Goal: Task Accomplishment & Management: Complete application form

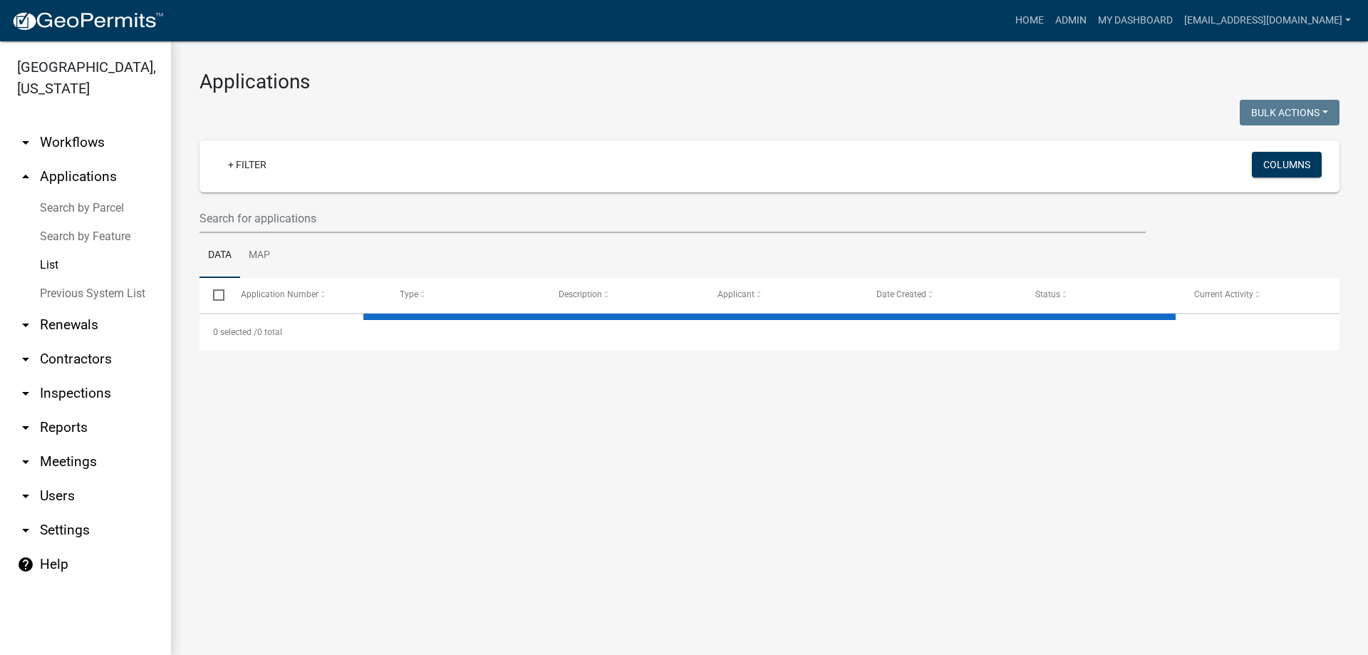
select select "3: 100"
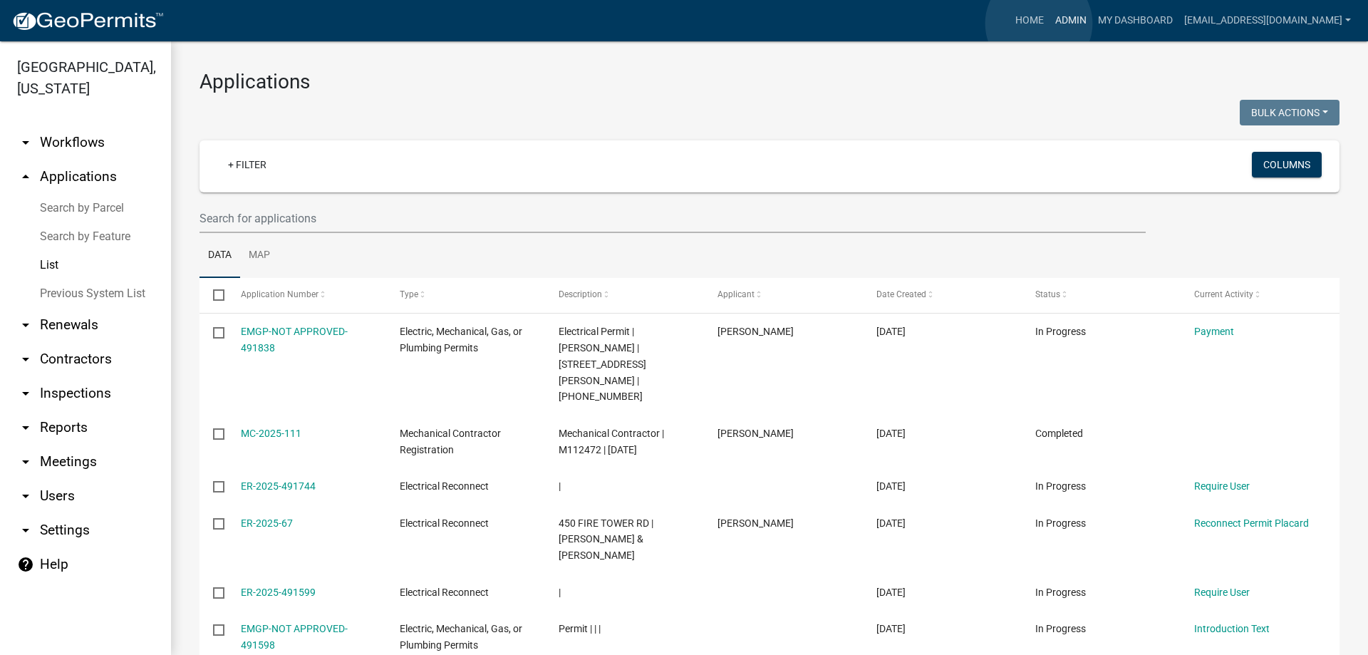
click at [1050, 24] on link "Admin" at bounding box center [1071, 20] width 43 height 27
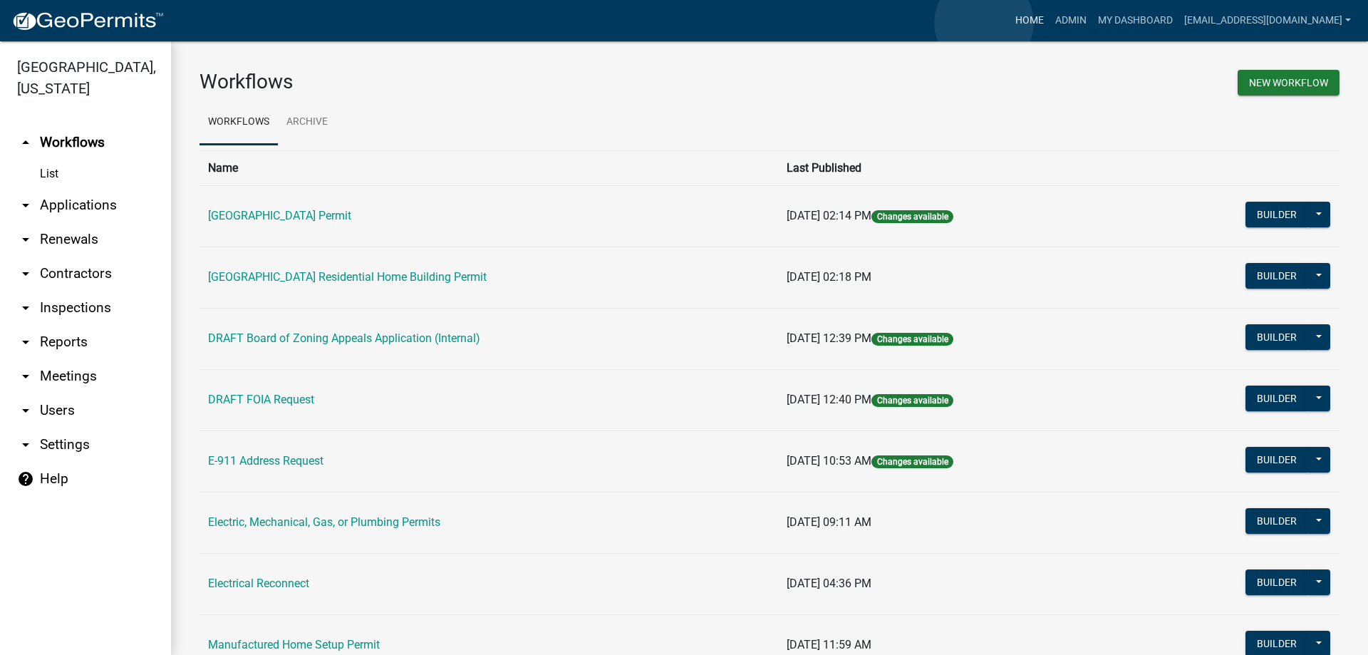
click at [1010, 23] on link "Home" at bounding box center [1030, 20] width 40 height 27
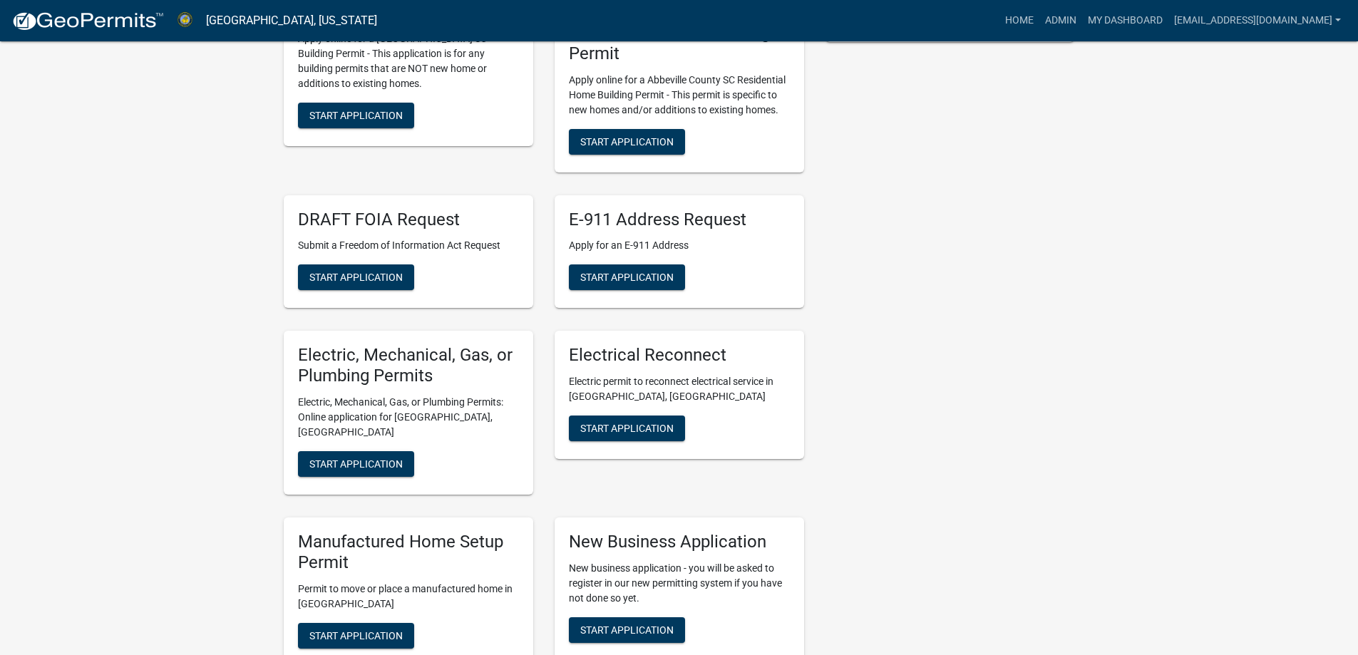
scroll to position [499, 0]
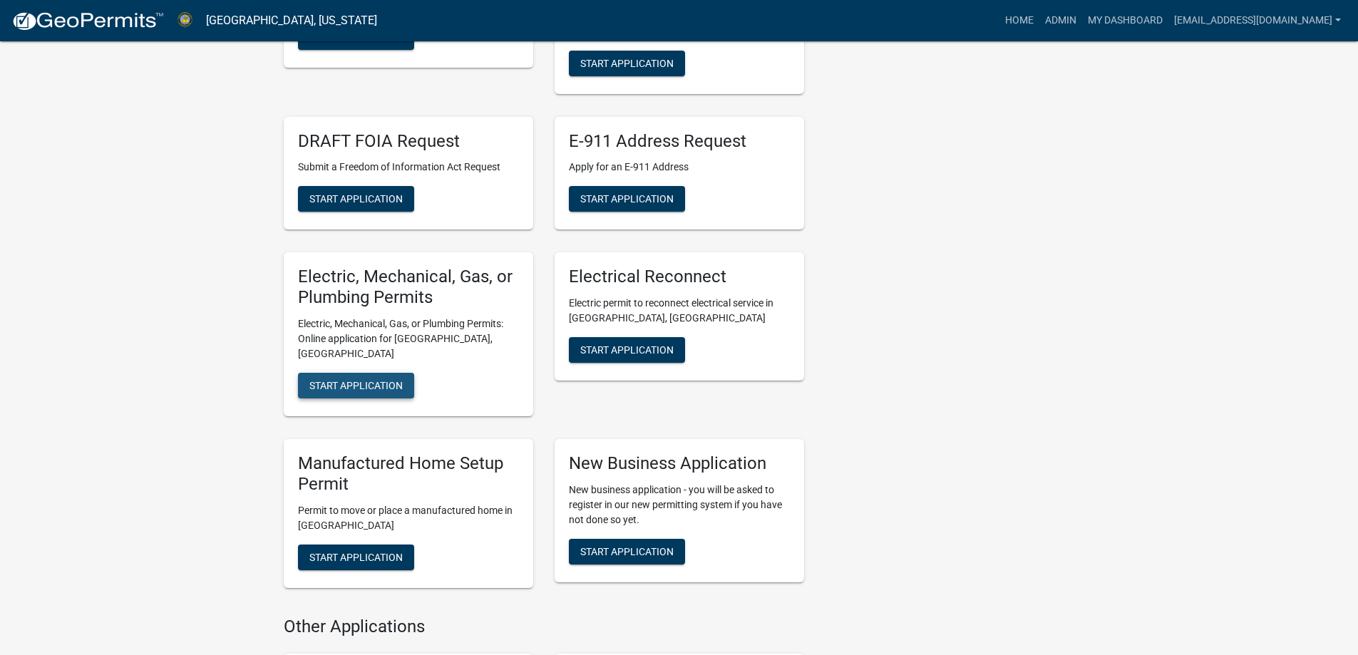
click at [372, 381] on button "Start Application" at bounding box center [356, 386] width 116 height 26
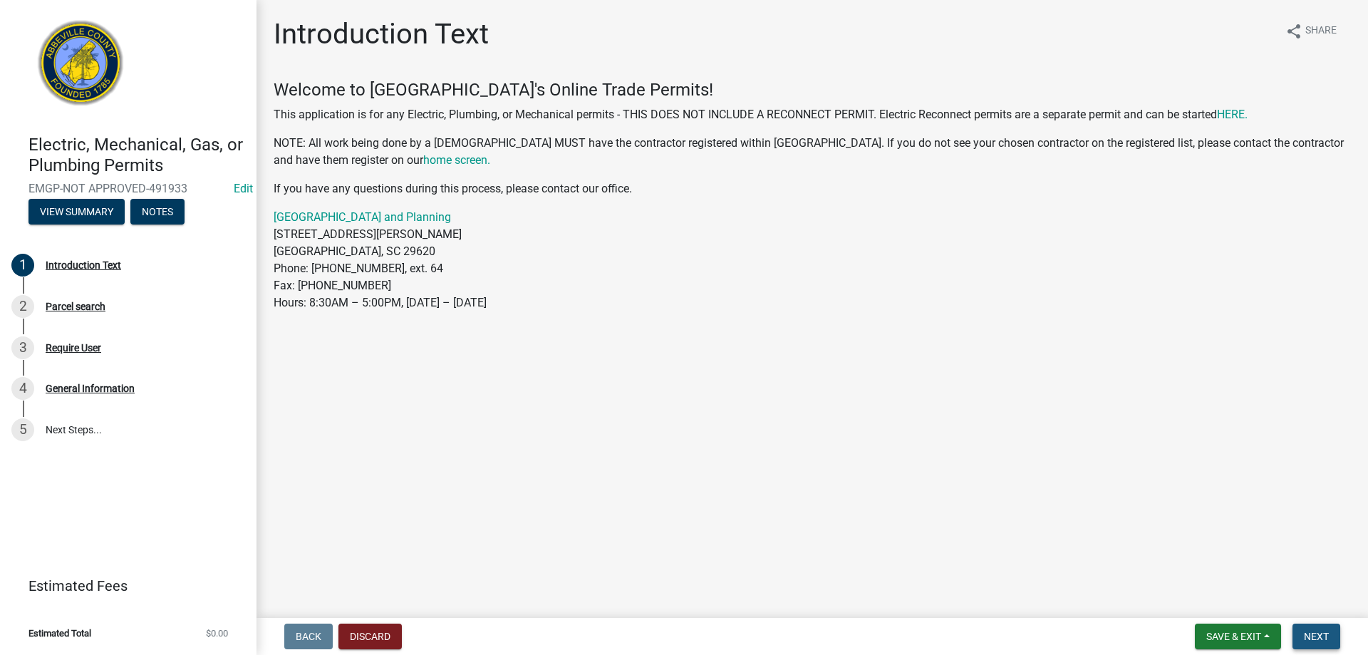
click at [1331, 636] on button "Next" at bounding box center [1317, 637] width 48 height 26
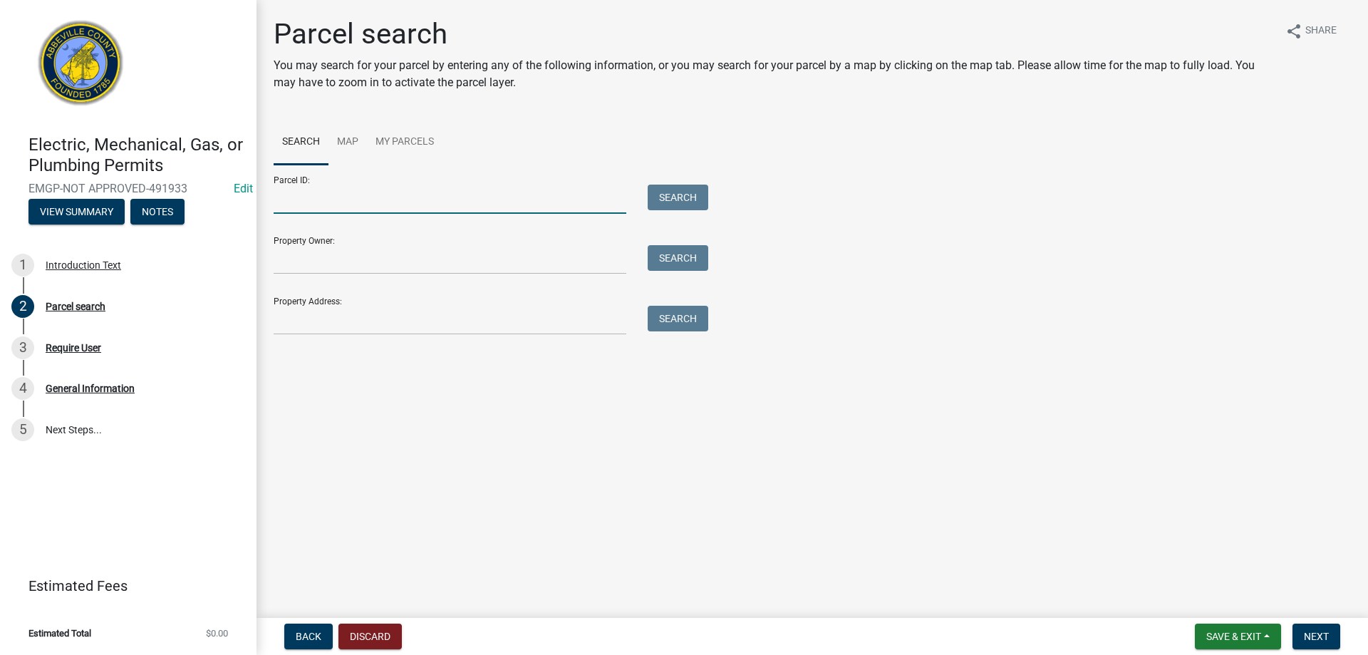
click at [473, 206] on input "Parcel ID:" at bounding box center [450, 199] width 353 height 29
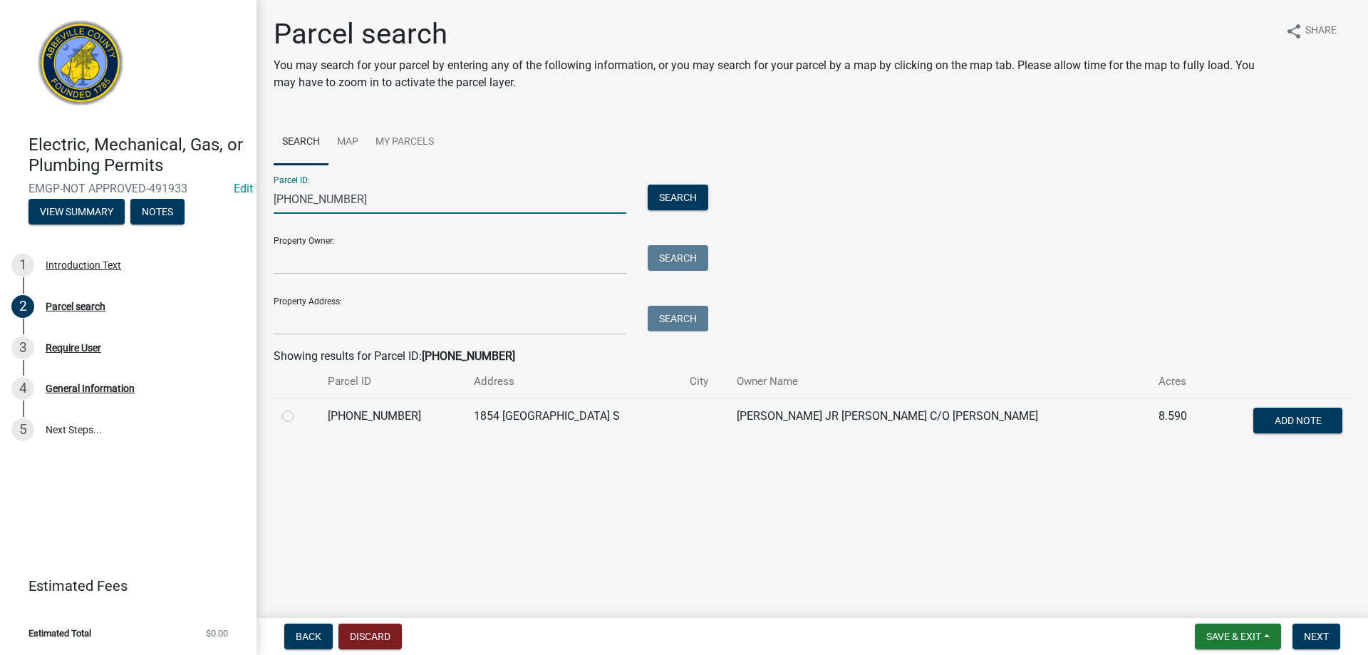
type input "[PHONE_NUMBER]"
click at [299, 408] on label at bounding box center [299, 408] width 0 height 0
click at [299, 417] on input "radio" at bounding box center [303, 412] width 9 height 9
radio input "true"
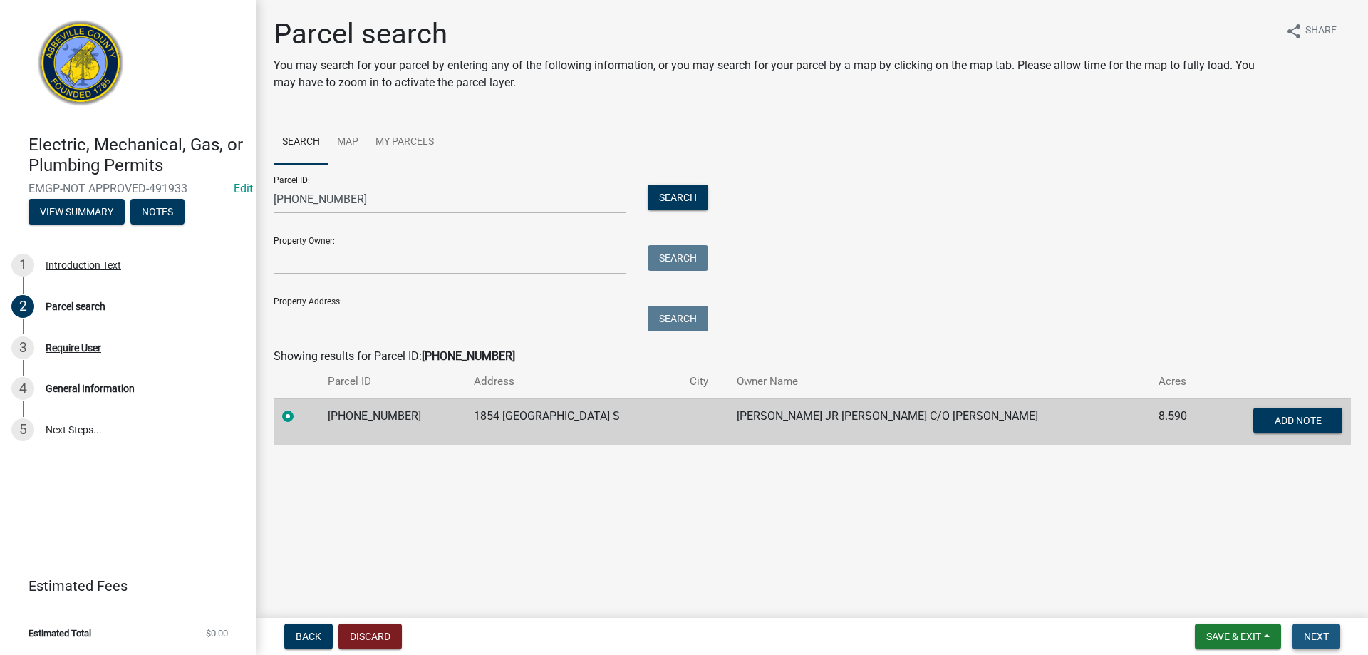
click at [1327, 639] on span "Next" at bounding box center [1316, 636] width 25 height 11
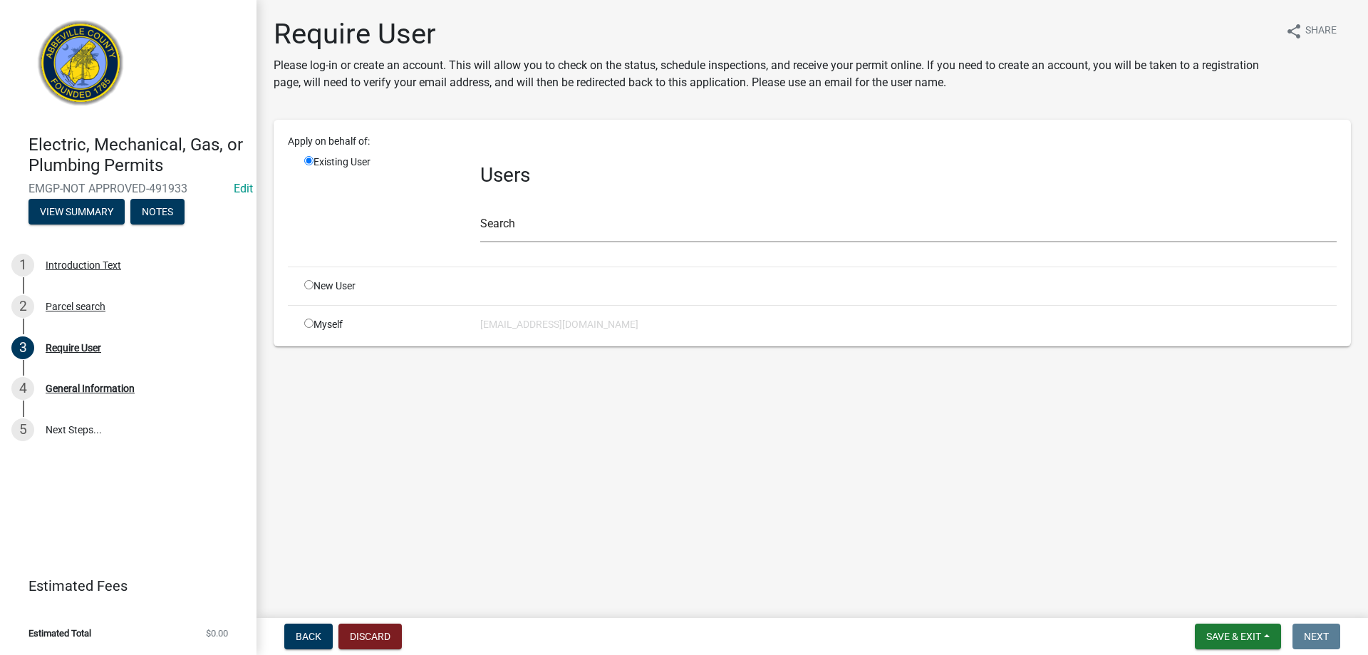
click at [306, 324] on input "radio" at bounding box center [308, 323] width 9 height 9
radio input "true"
radio input "false"
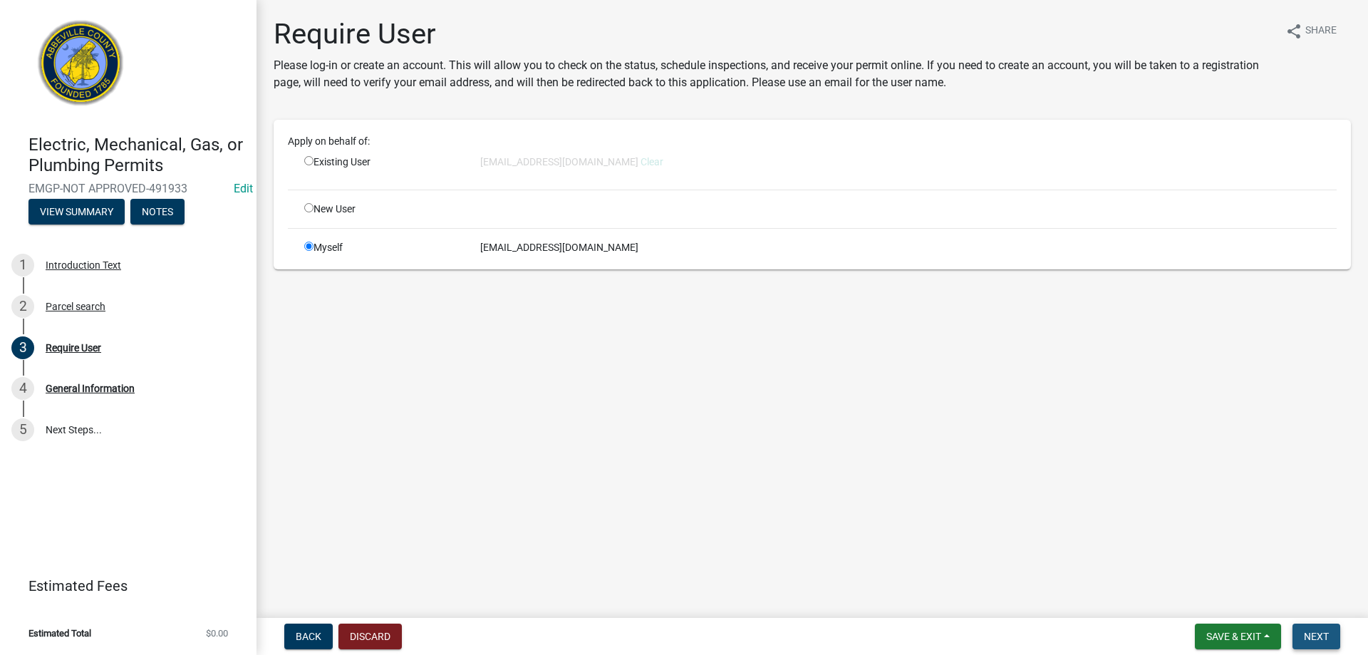
click at [1331, 629] on button "Next" at bounding box center [1317, 637] width 48 height 26
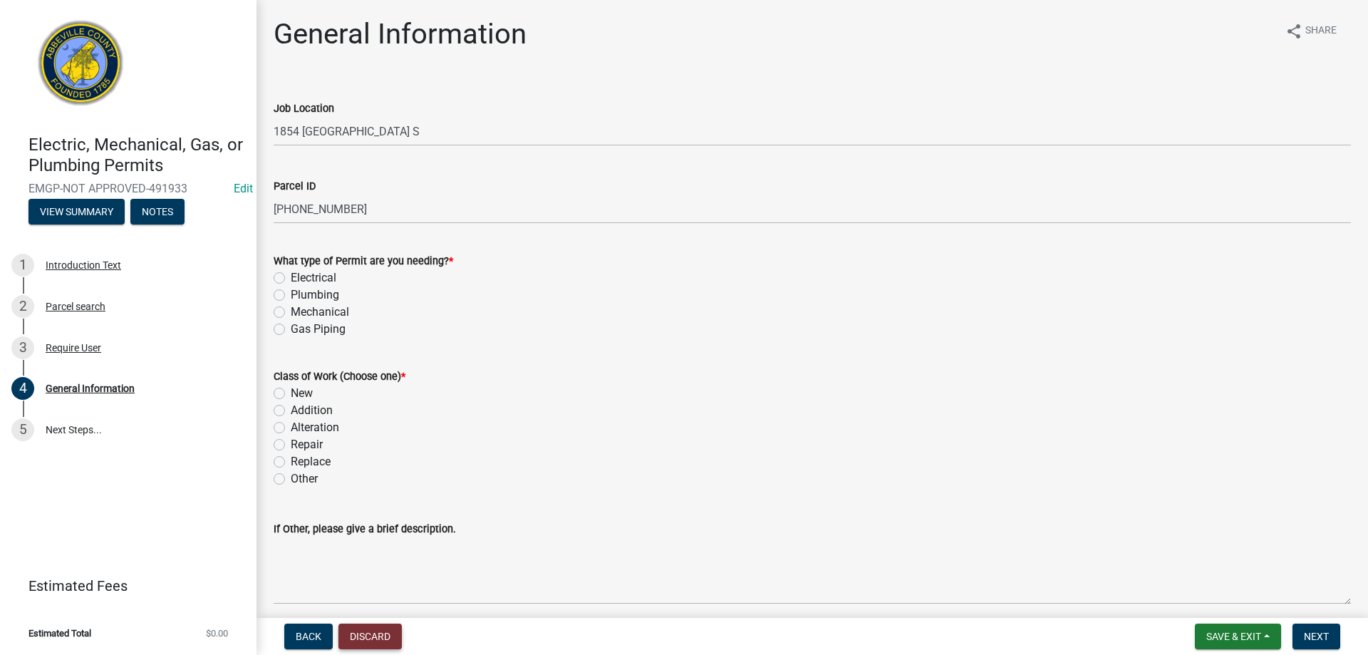
click at [364, 632] on button "Discard" at bounding box center [370, 637] width 63 height 26
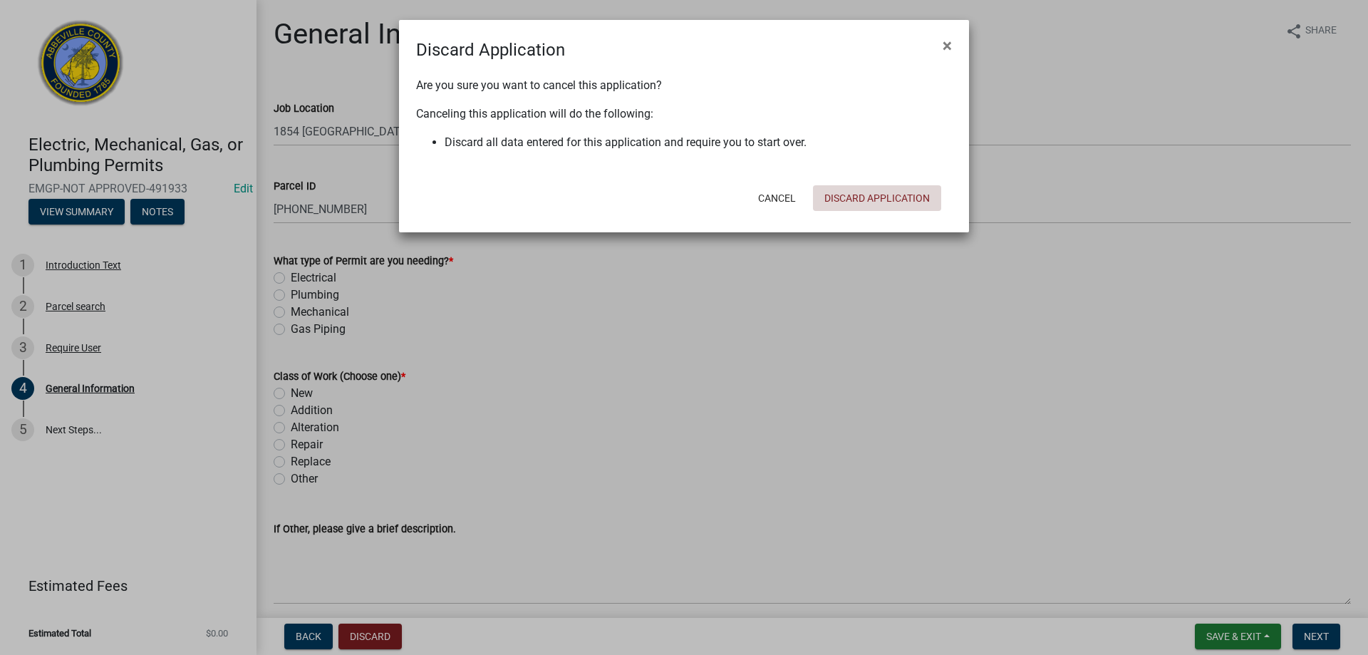
click at [897, 196] on button "Discard Application" at bounding box center [877, 198] width 128 height 26
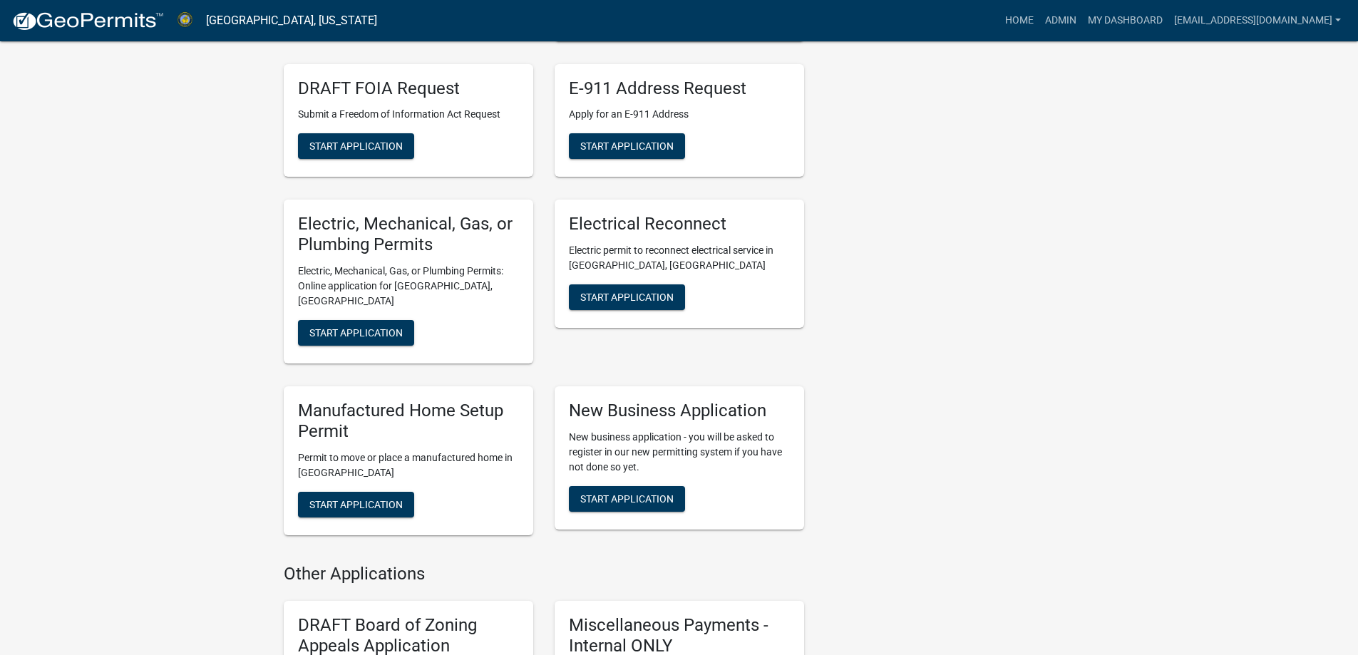
scroll to position [570, 0]
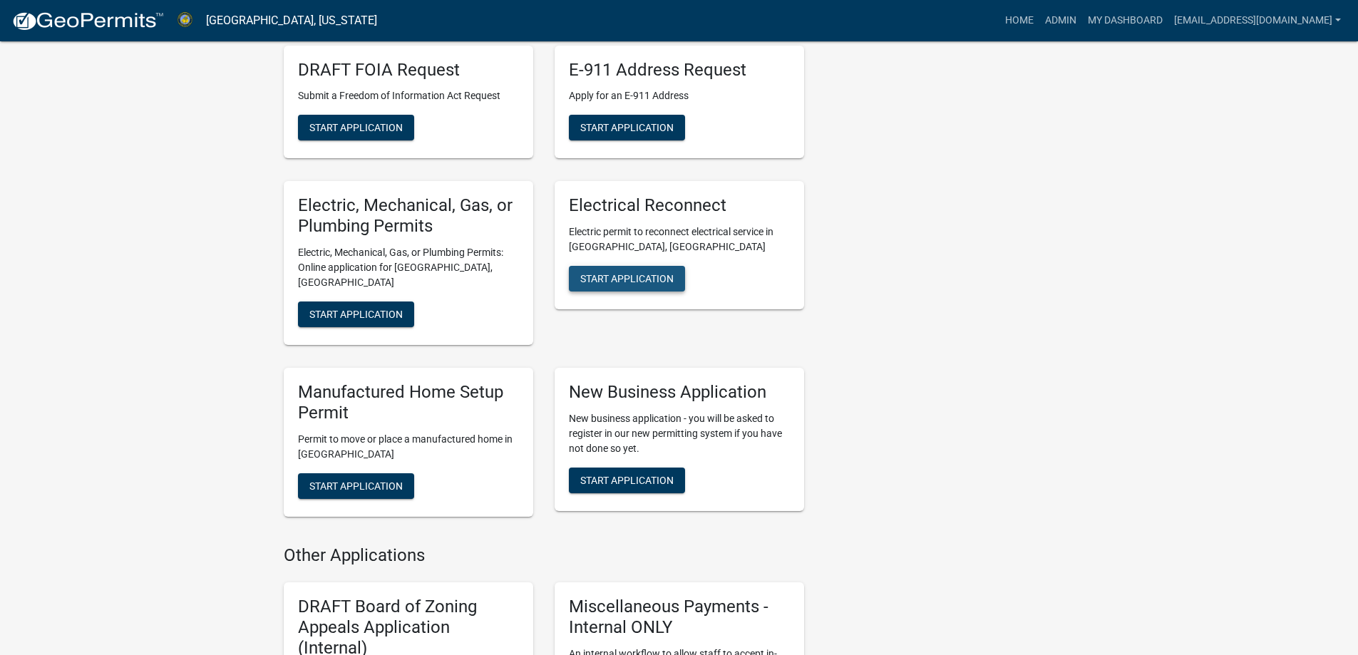
click at [639, 288] on button "Start Application" at bounding box center [627, 279] width 116 height 26
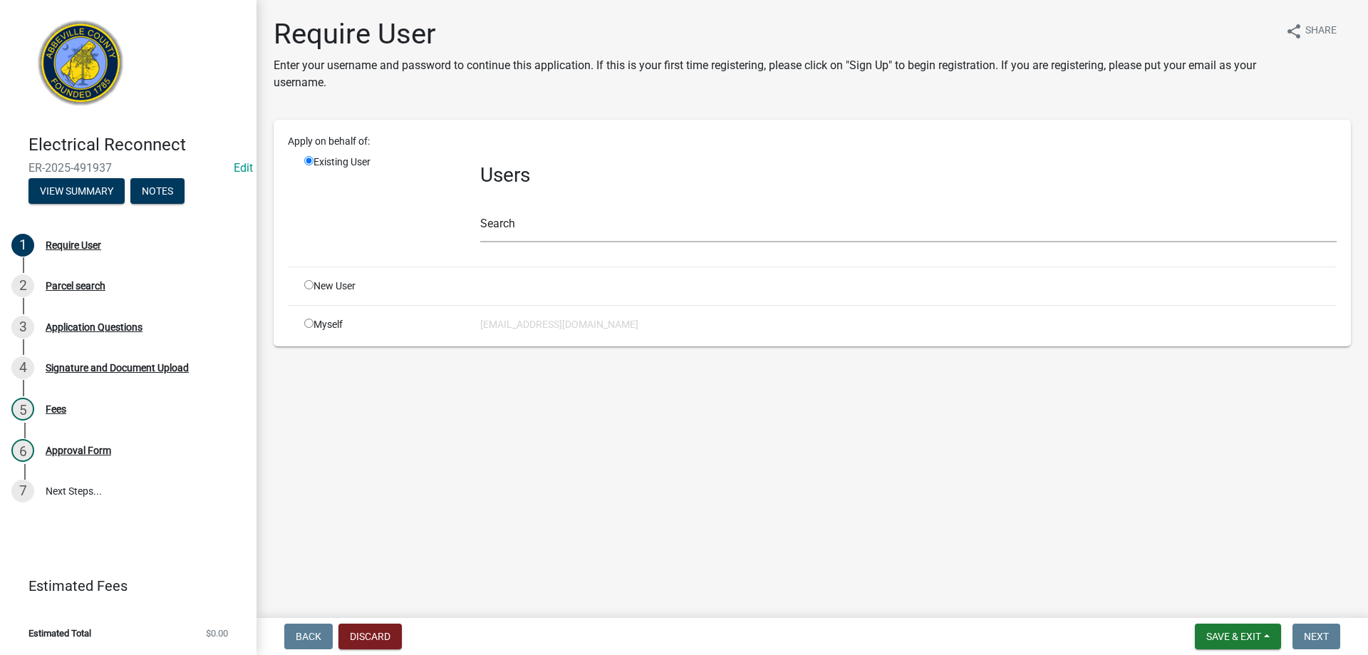
click at [308, 324] on input "radio" at bounding box center [308, 323] width 9 height 9
radio input "true"
radio input "false"
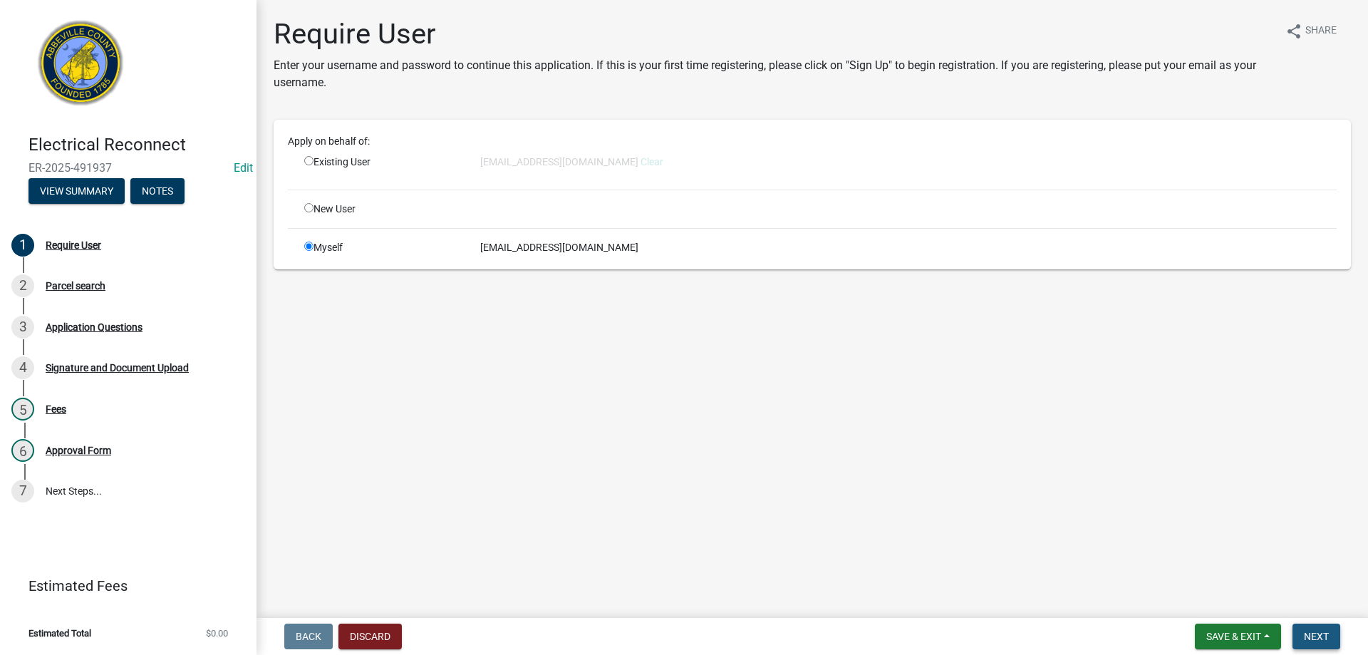
click at [1310, 634] on span "Next" at bounding box center [1316, 636] width 25 height 11
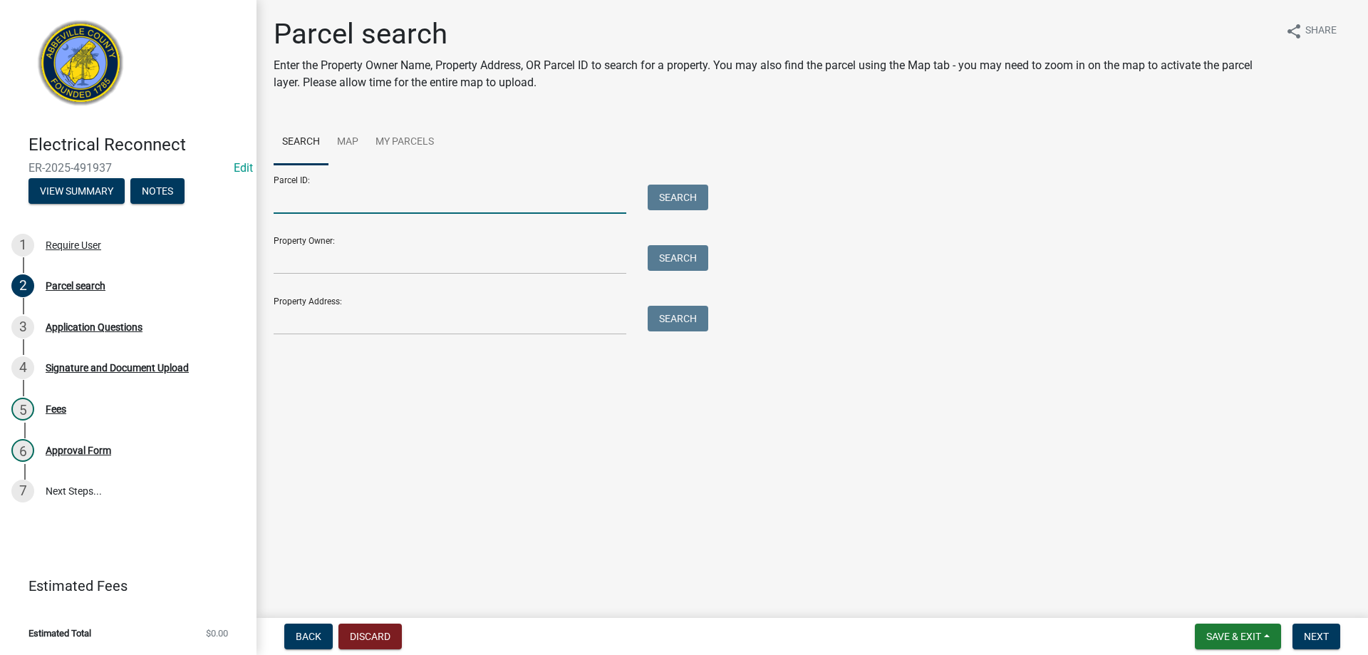
click at [274, 200] on input "Parcel ID:" at bounding box center [450, 199] width 353 height 29
type input "[PHONE_NUMBER]"
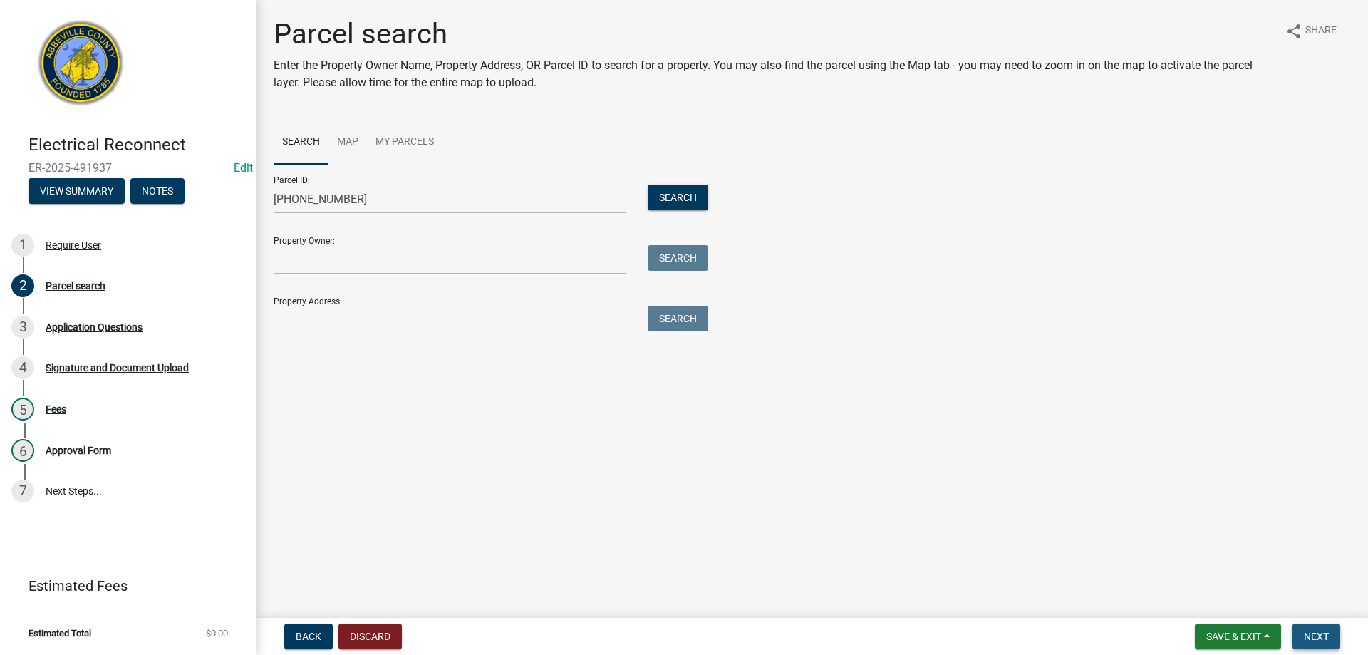
click at [1304, 635] on button "Next" at bounding box center [1317, 637] width 48 height 26
click at [679, 200] on button "Search" at bounding box center [678, 198] width 61 height 26
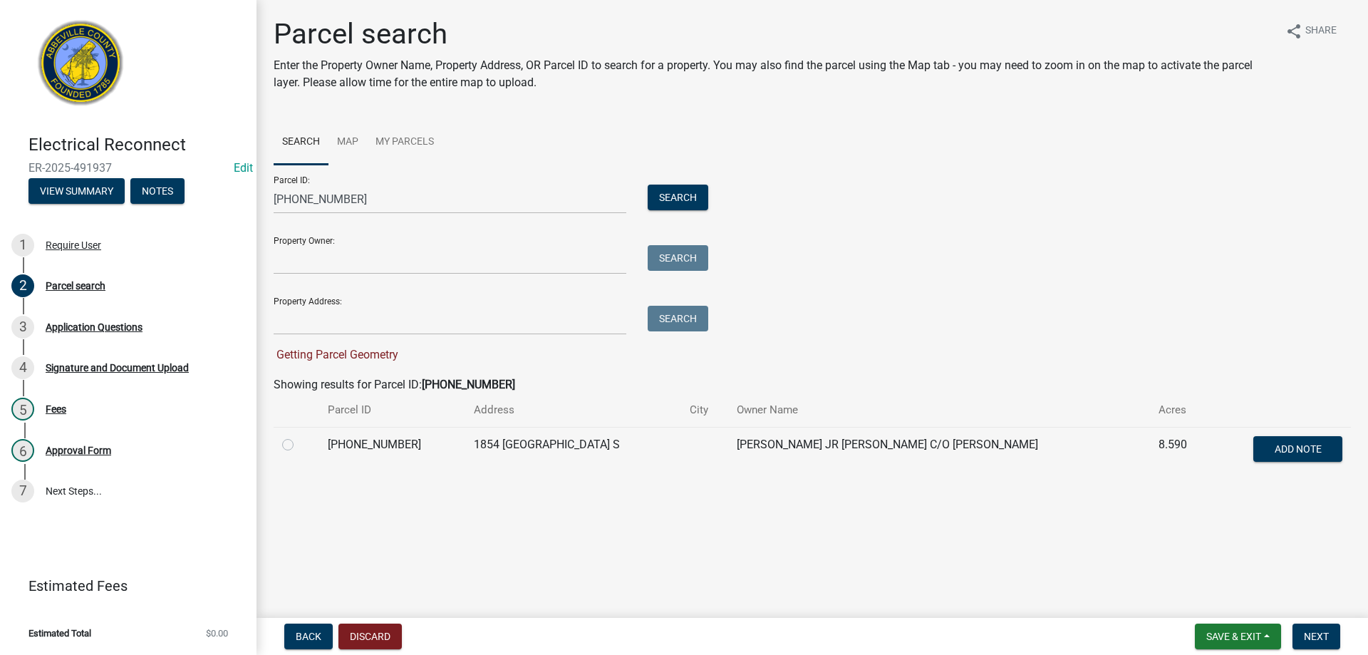
click at [286, 453] on div at bounding box center [296, 444] width 29 height 17
click at [299, 436] on label at bounding box center [299, 436] width 0 height 0
click at [299, 444] on input "radio" at bounding box center [303, 440] width 9 height 9
radio input "true"
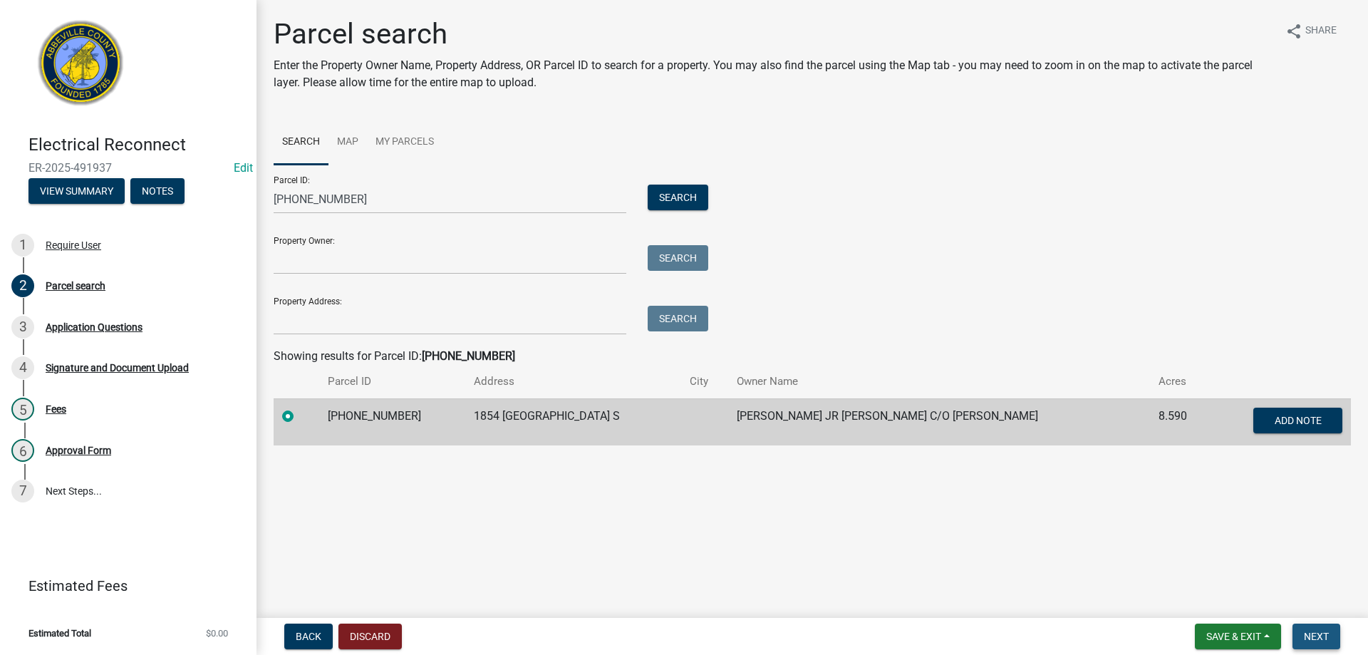
click at [1328, 641] on span "Next" at bounding box center [1316, 636] width 25 height 11
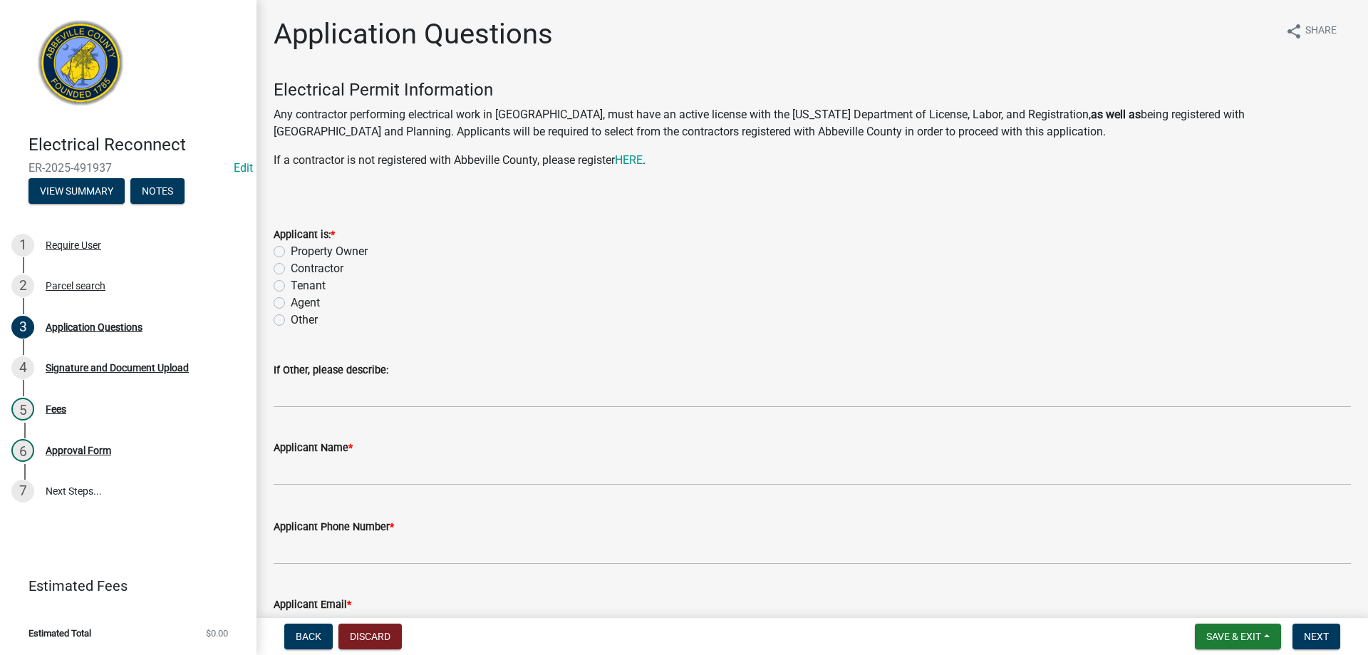
click at [272, 248] on div "Applicant is: * Property Owner Contractor Tenant Agent Other" at bounding box center [812, 269] width 1099 height 120
click at [282, 258] on div "Property Owner" at bounding box center [813, 251] width 1078 height 17
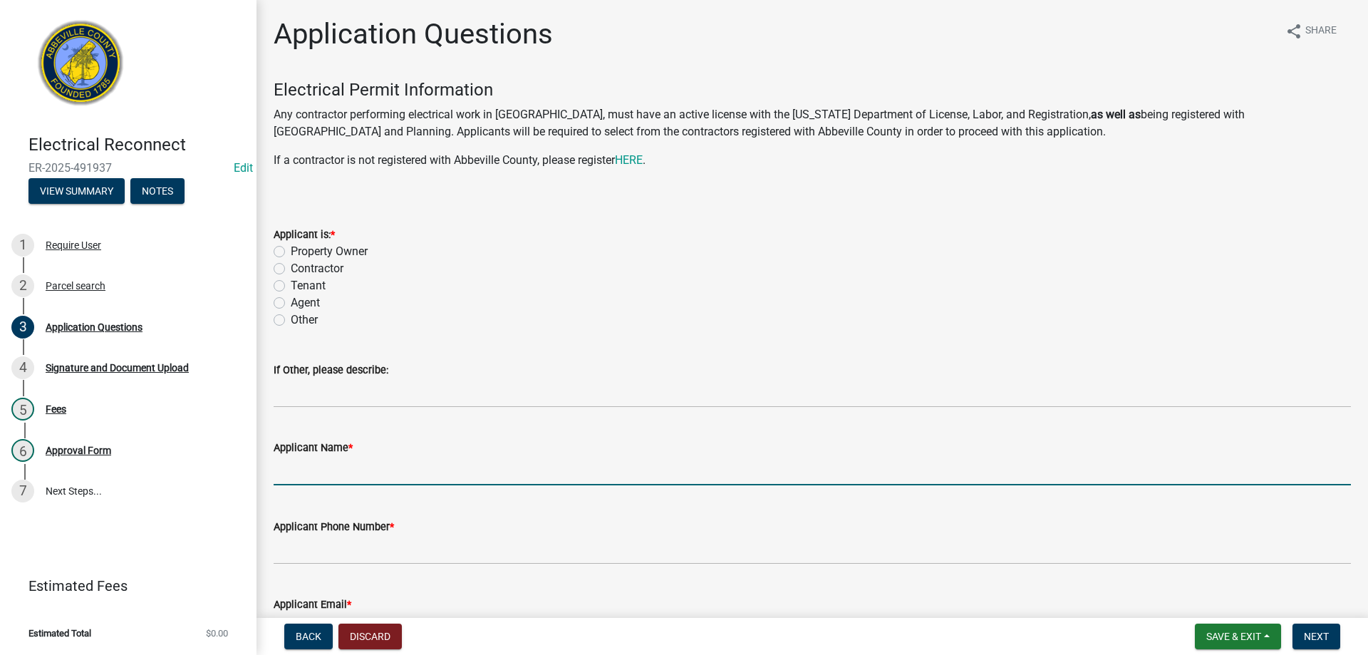
click at [341, 472] on input "Applicant Name *" at bounding box center [813, 470] width 1078 height 29
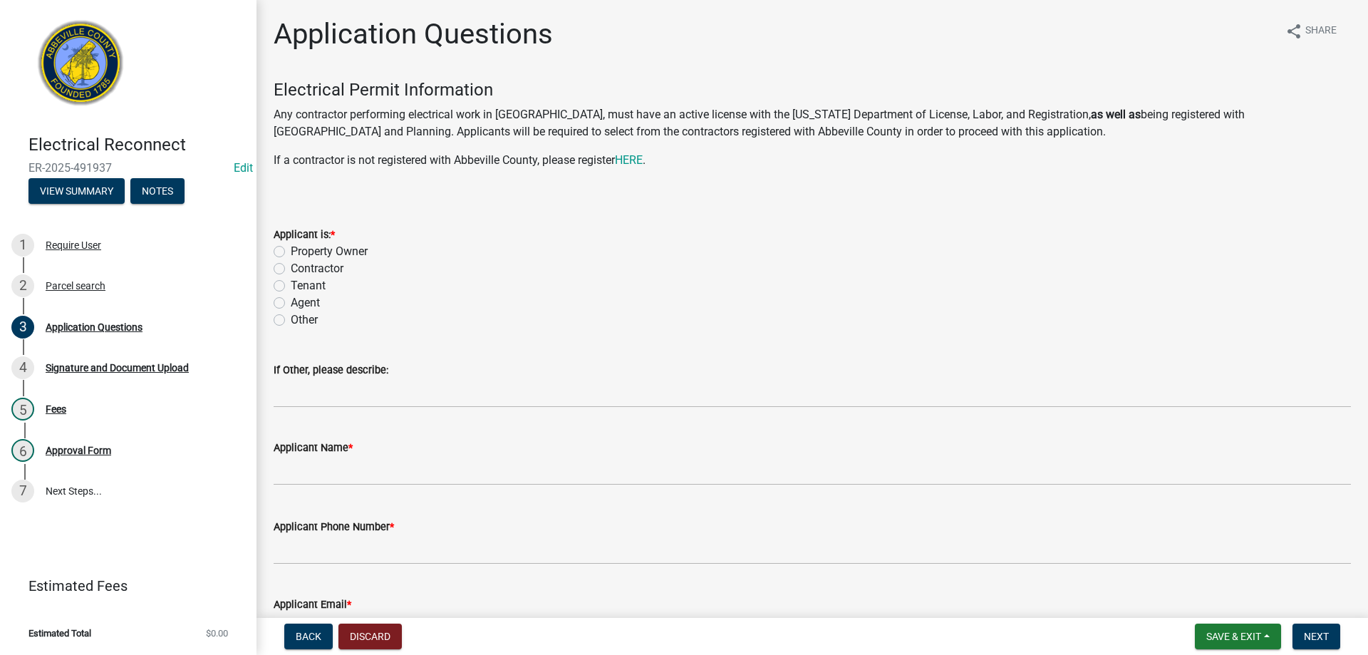
click at [273, 253] on div "Applicant is: * Property Owner Contractor Tenant Agent Other" at bounding box center [812, 269] width 1099 height 120
click at [291, 252] on label "Property Owner" at bounding box center [329, 251] width 77 height 17
click at [291, 252] on input "Property Owner" at bounding box center [295, 247] width 9 height 9
radio input "true"
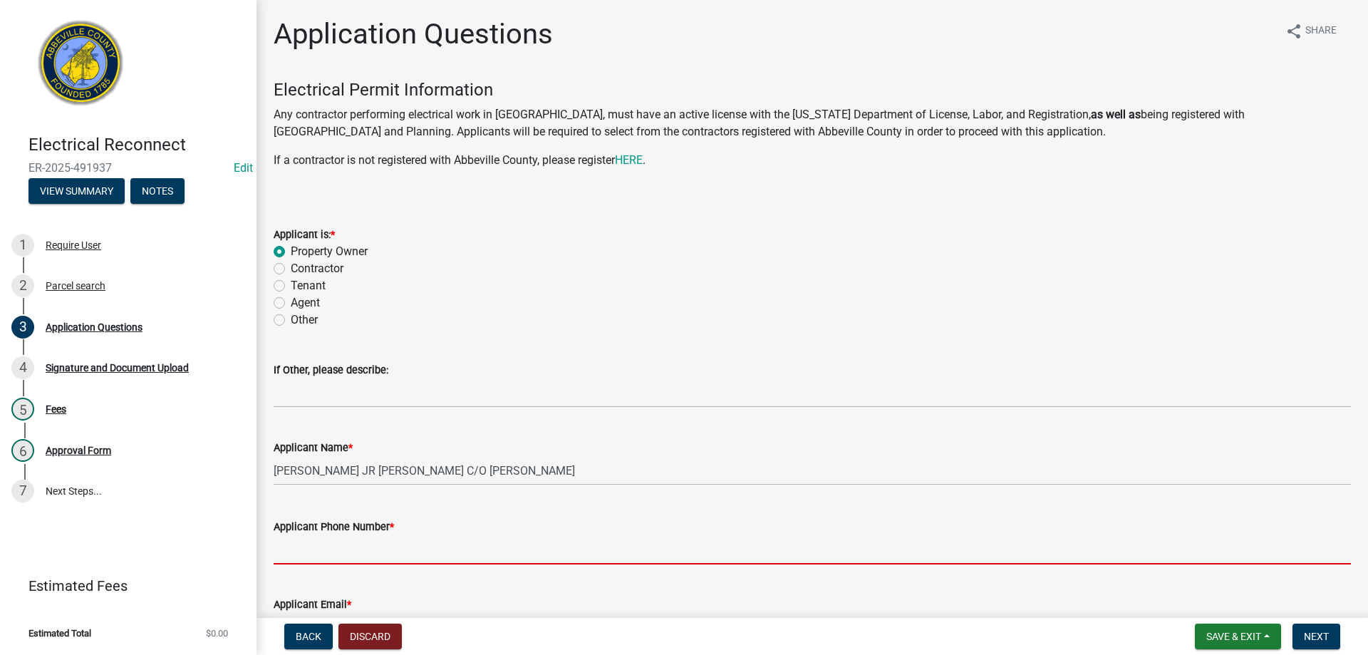
click at [321, 551] on input "Applicant Phone Number *" at bounding box center [813, 549] width 1078 height 29
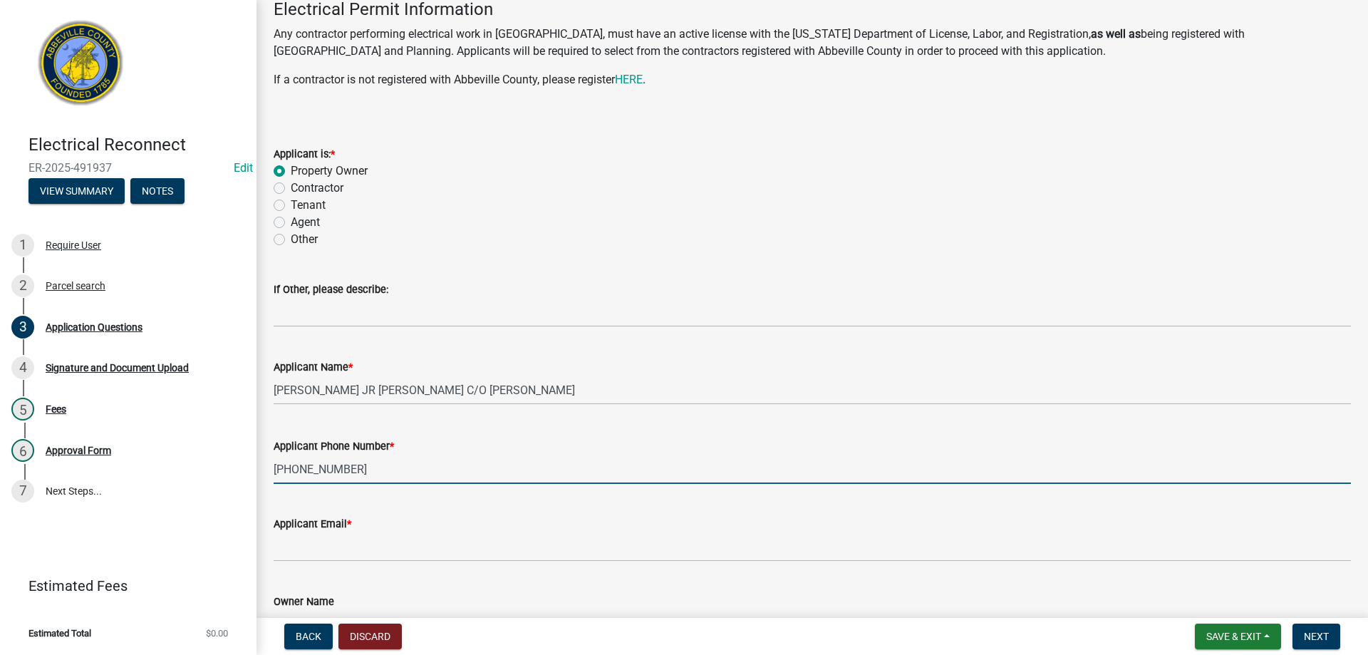
scroll to position [285, 0]
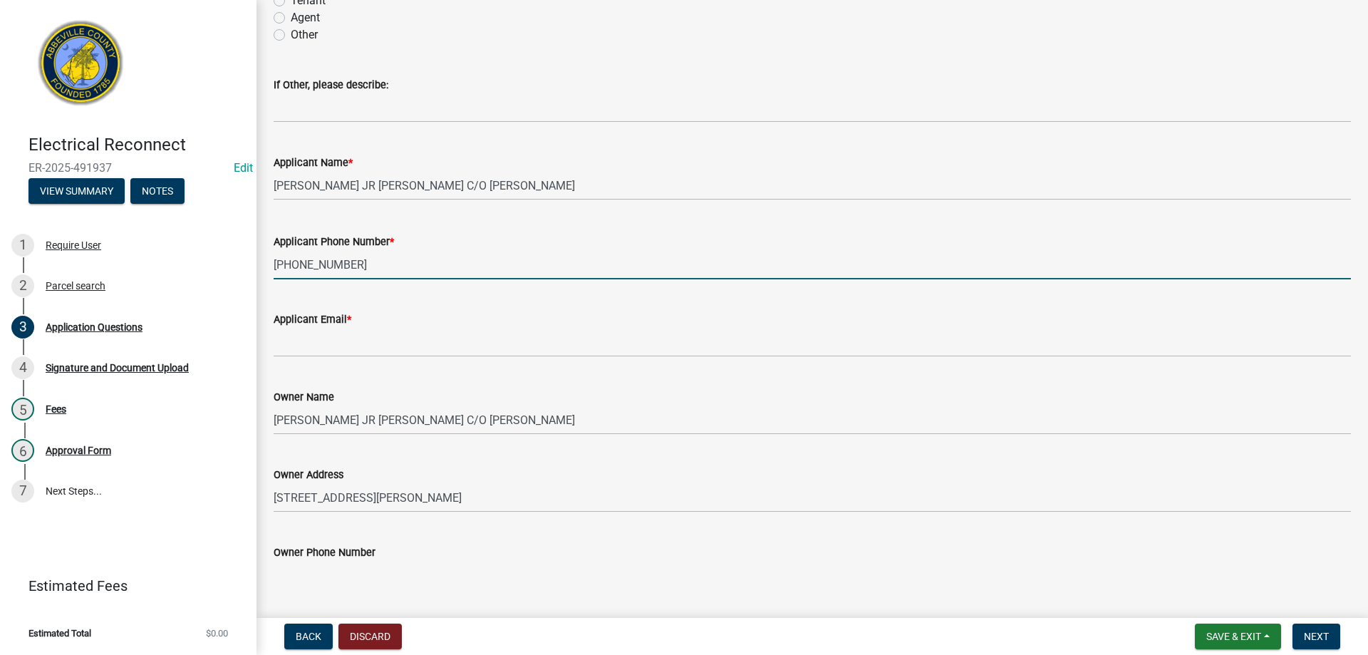
type input "[PHONE_NUMBER]"
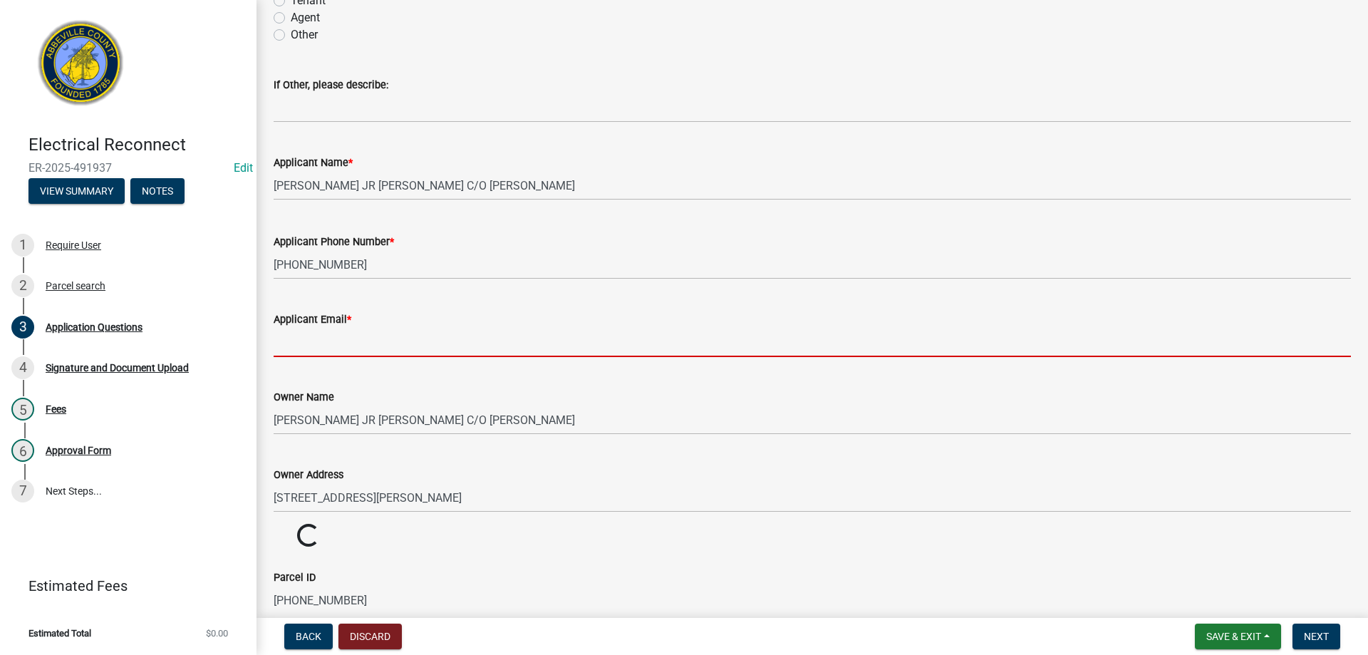
click at [340, 347] on input "Applicant Email *" at bounding box center [813, 342] width 1078 height 29
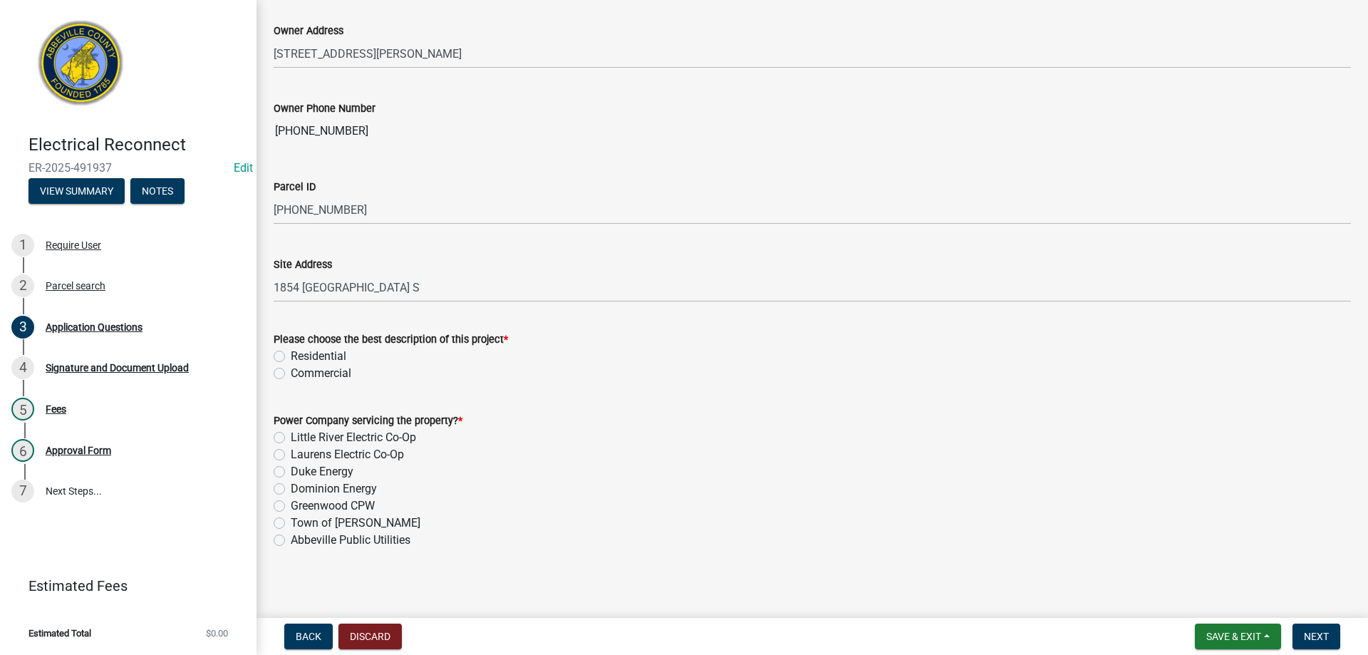
scroll to position [734, 0]
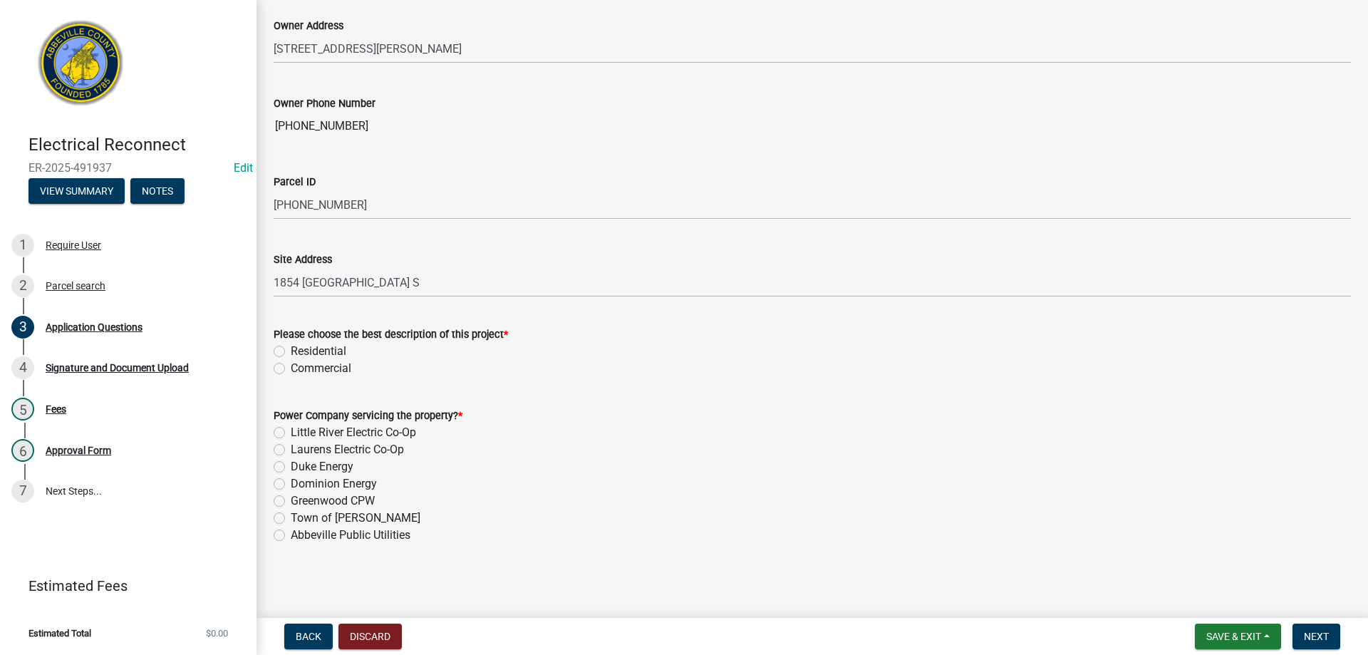
type input "[EMAIL_ADDRESS][DOMAIN_NAME]"
click at [291, 350] on label "Residential" at bounding box center [319, 351] width 56 height 17
click at [291, 350] on input "Residential" at bounding box center [295, 347] width 9 height 9
radio input "true"
click at [273, 434] on div "Power Company servicing the property? * Little River Electric Co-Op Laurens Ele…" at bounding box center [812, 467] width 1099 height 154
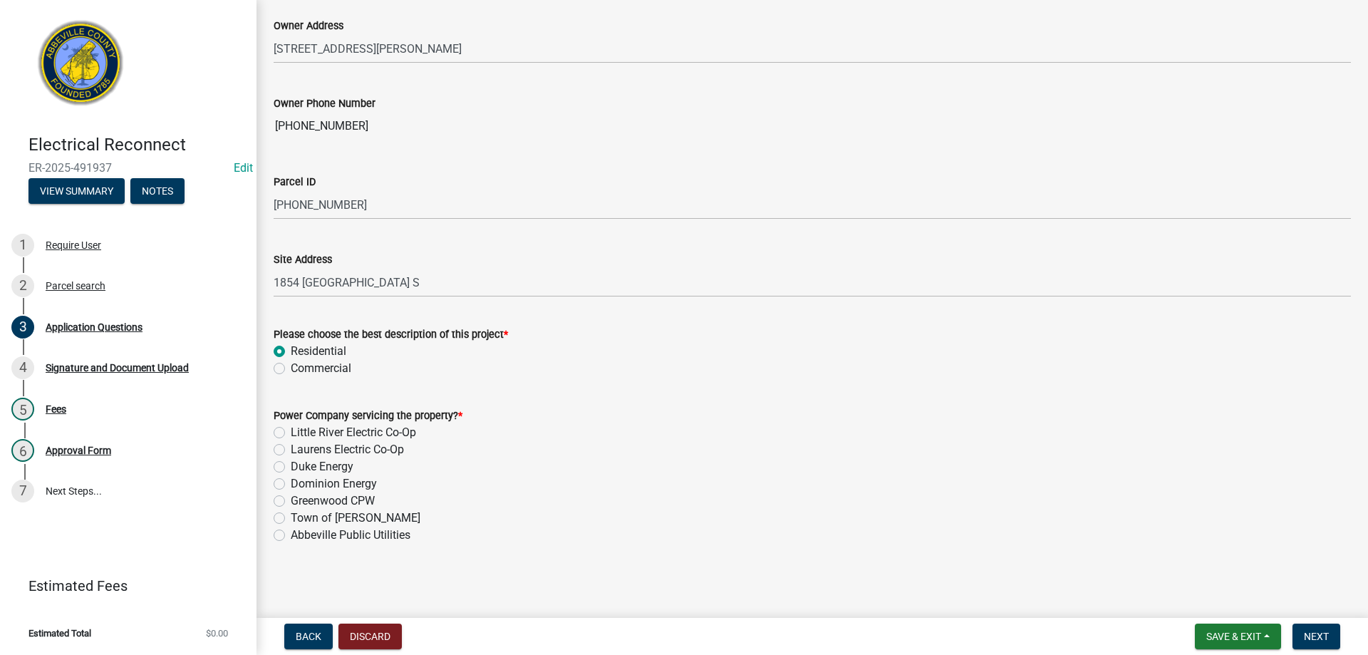
click at [286, 429] on div "Little River Electric Co-Op" at bounding box center [813, 432] width 1078 height 17
click at [291, 433] on label "Little River Electric Co-Op" at bounding box center [353, 432] width 125 height 17
click at [291, 433] on input "Little River Electric Co-Op" at bounding box center [295, 428] width 9 height 9
radio input "true"
click at [1320, 633] on span "Next" at bounding box center [1316, 636] width 25 height 11
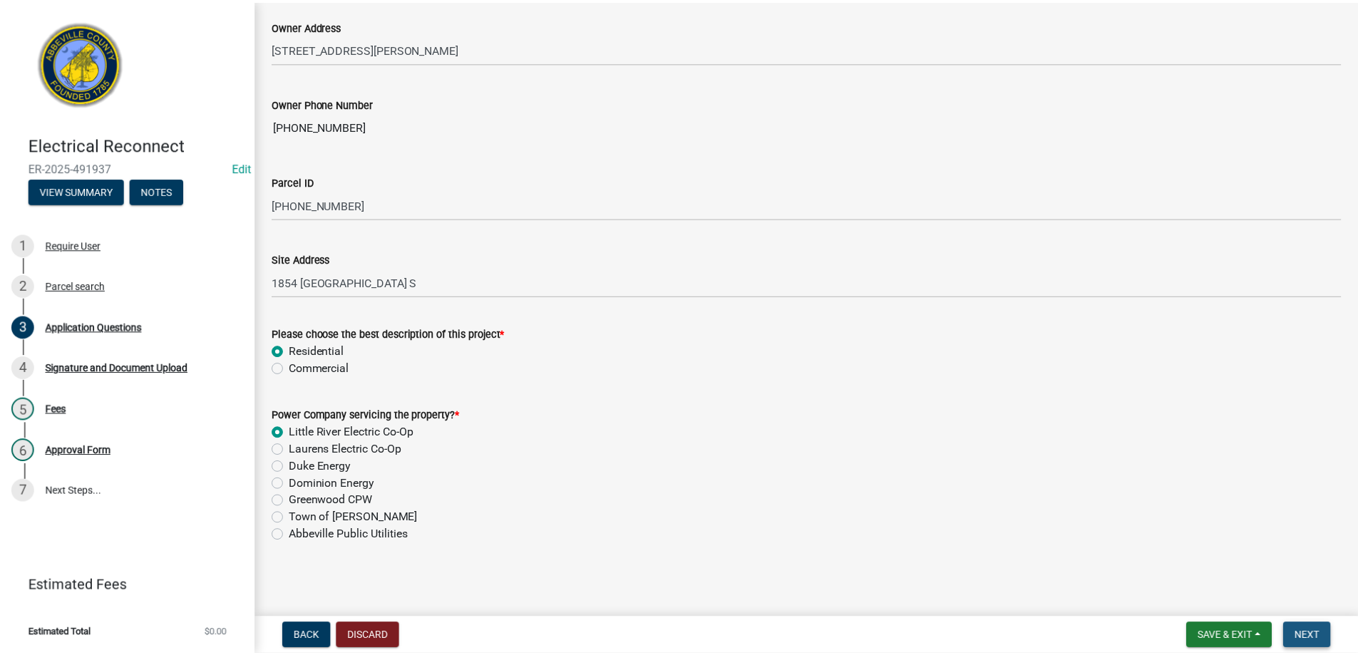
scroll to position [0, 0]
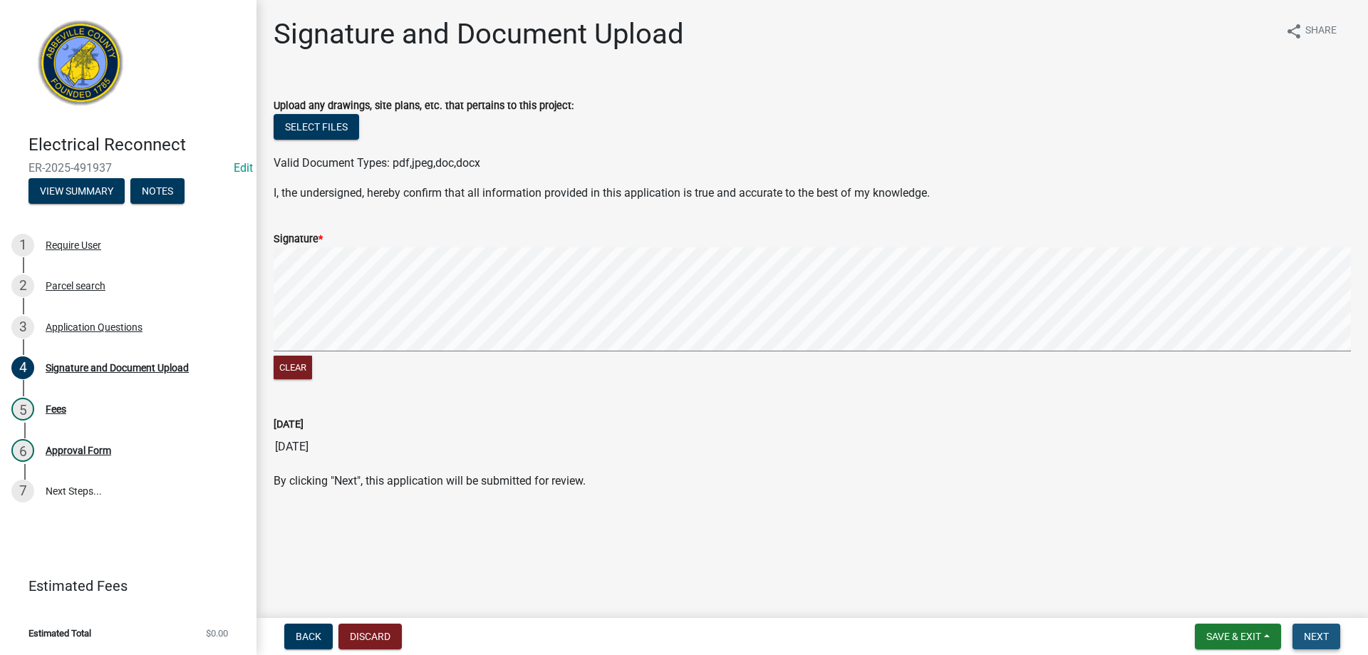
click at [1321, 633] on span "Next" at bounding box center [1316, 636] width 25 height 11
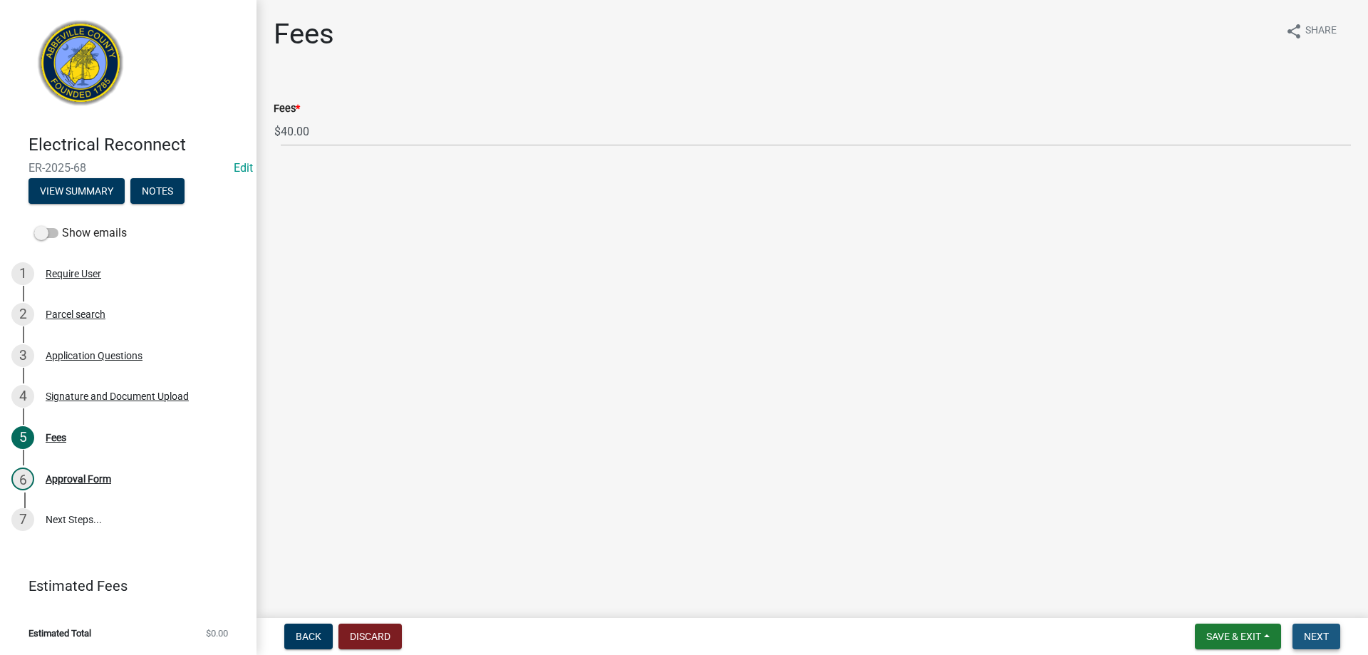
click at [1322, 633] on span "Next" at bounding box center [1316, 636] width 25 height 11
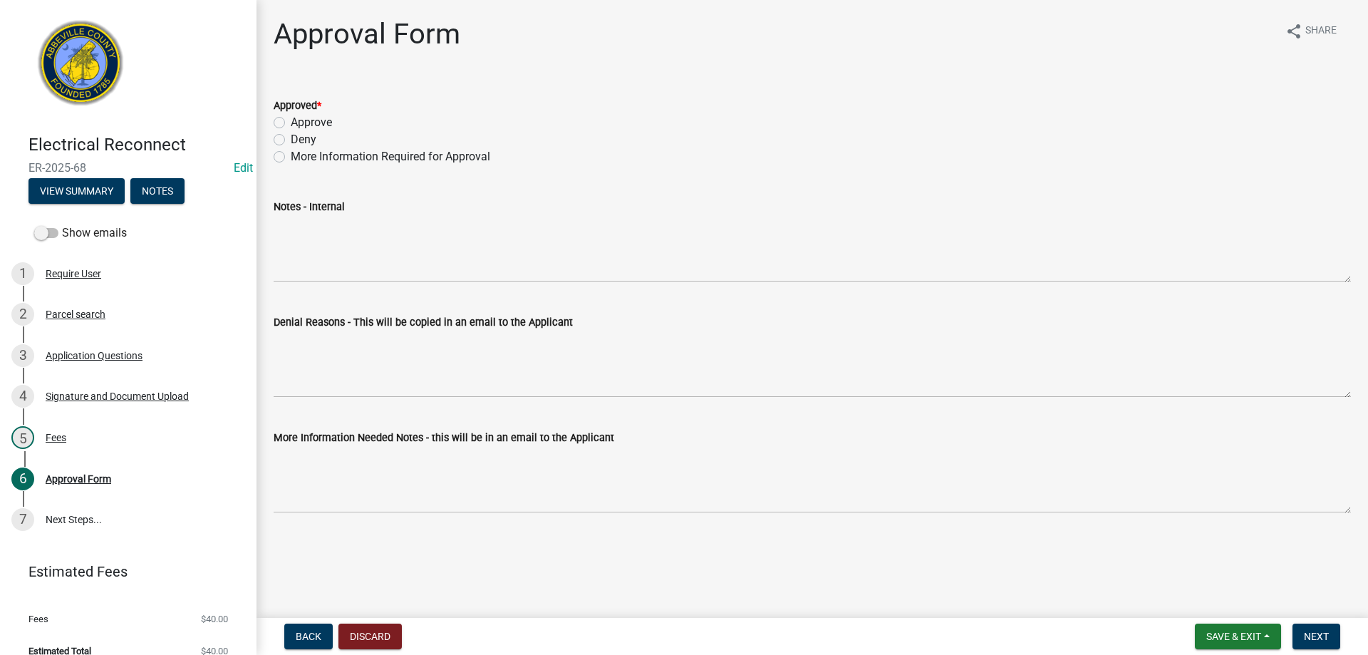
click at [291, 125] on label "Approve" at bounding box center [311, 122] width 41 height 17
click at [291, 123] on input "Approve" at bounding box center [295, 118] width 9 height 9
radio input "true"
click at [1311, 628] on button "Next" at bounding box center [1317, 637] width 48 height 26
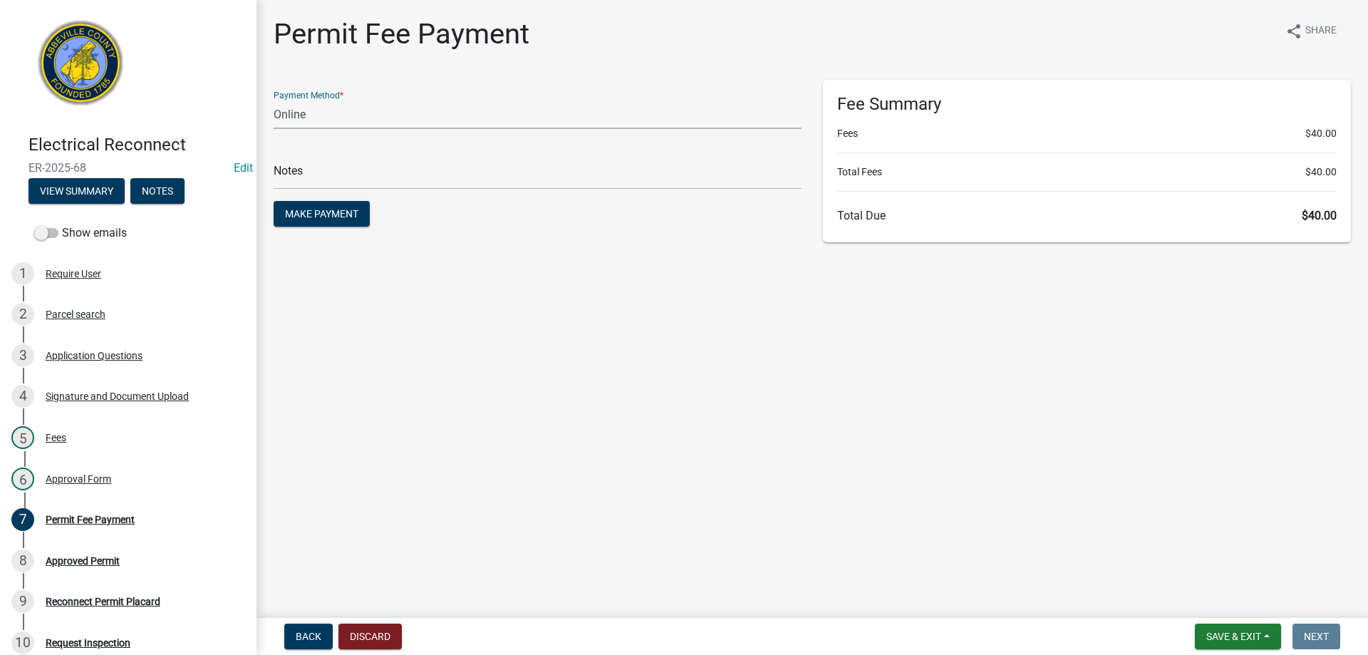
click at [407, 120] on select "Credit Card POS Check Cash Online" at bounding box center [538, 114] width 528 height 29
select select "0: 2"
click at [274, 100] on select "Credit Card POS Check Cash Online" at bounding box center [538, 114] width 528 height 29
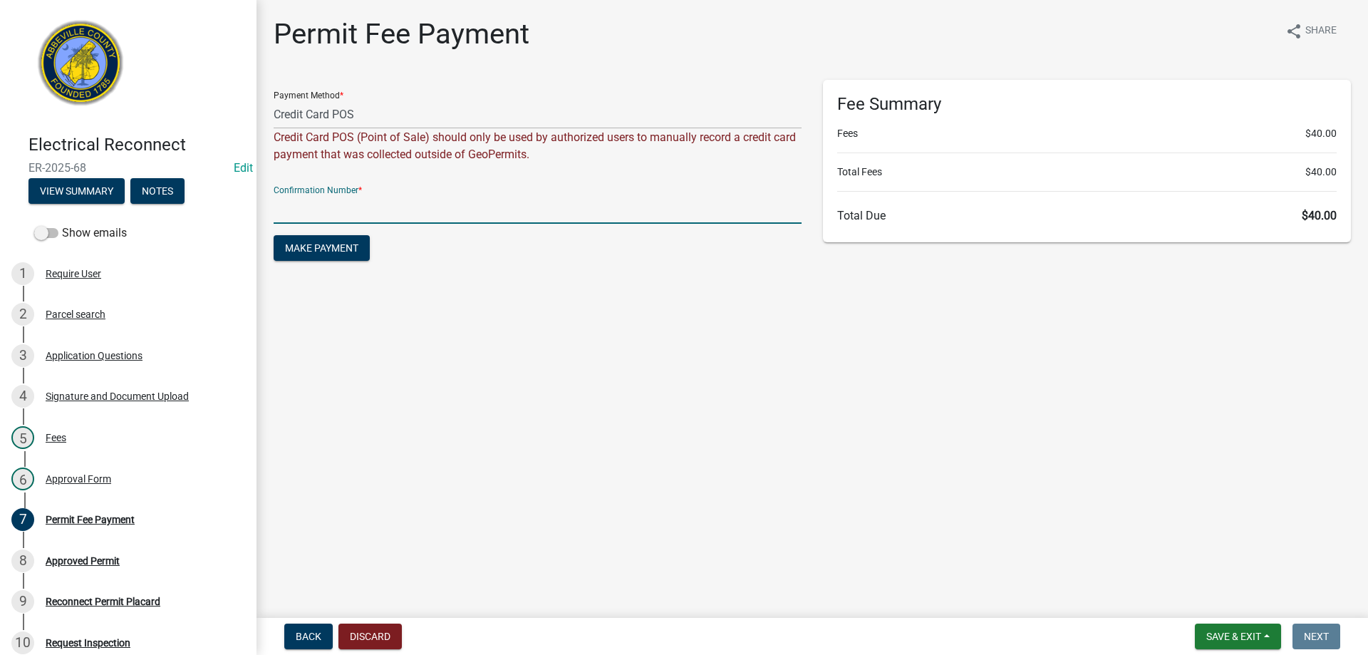
click at [388, 210] on input "text" at bounding box center [538, 209] width 528 height 29
type input "Square"
click at [352, 242] on span "Make Payment" at bounding box center [321, 247] width 73 height 11
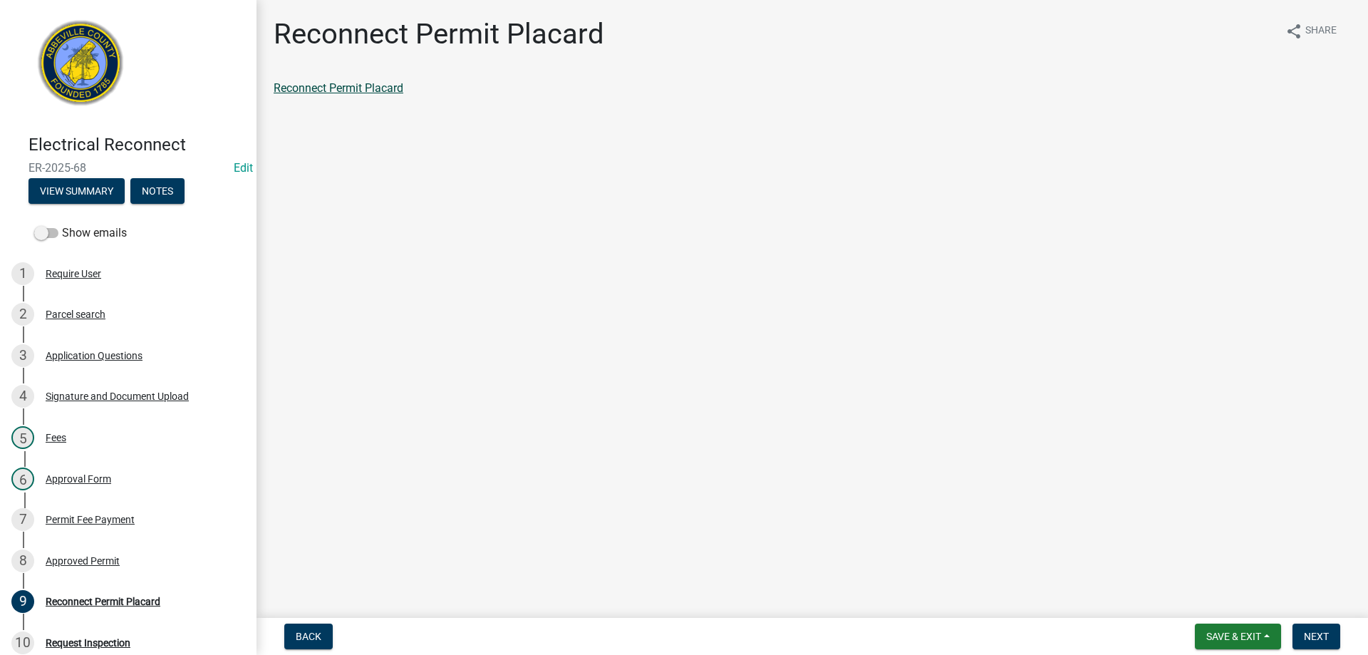
click at [359, 83] on link "Reconnect Permit Placard" at bounding box center [339, 88] width 130 height 14
click at [156, 185] on button "Notes" at bounding box center [157, 191] width 54 height 26
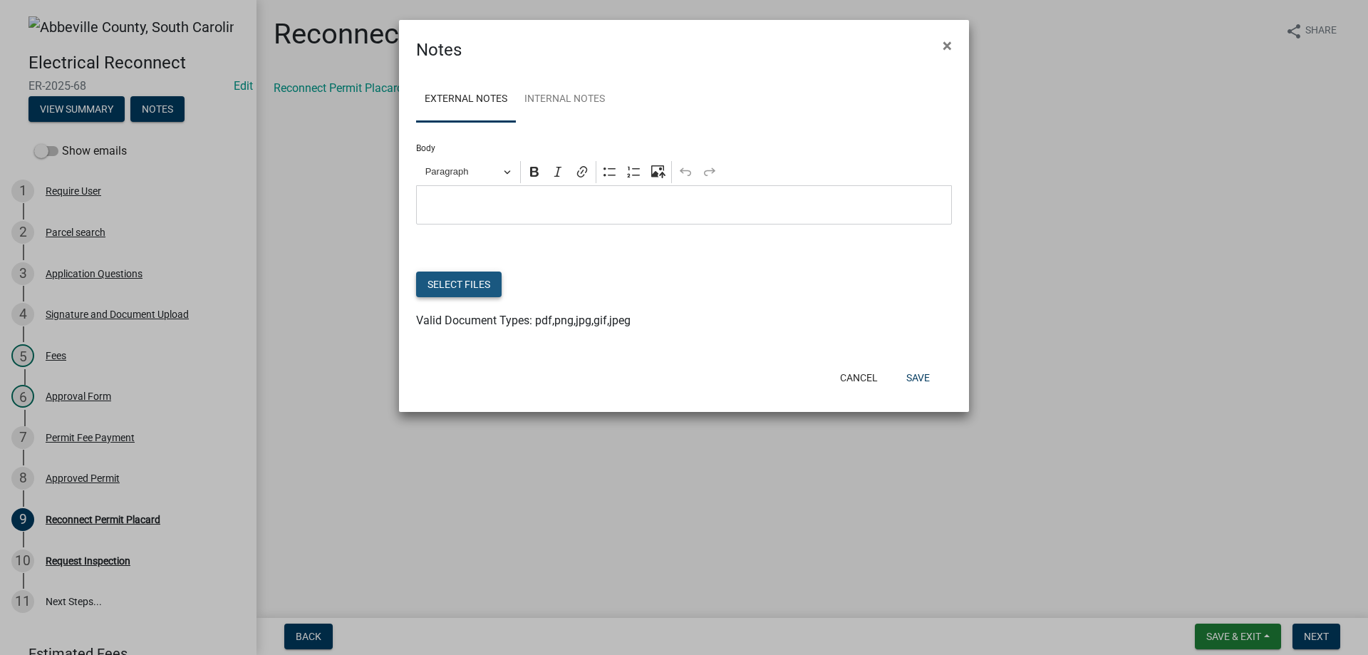
click at [460, 287] on button "Select files" at bounding box center [459, 285] width 86 height 26
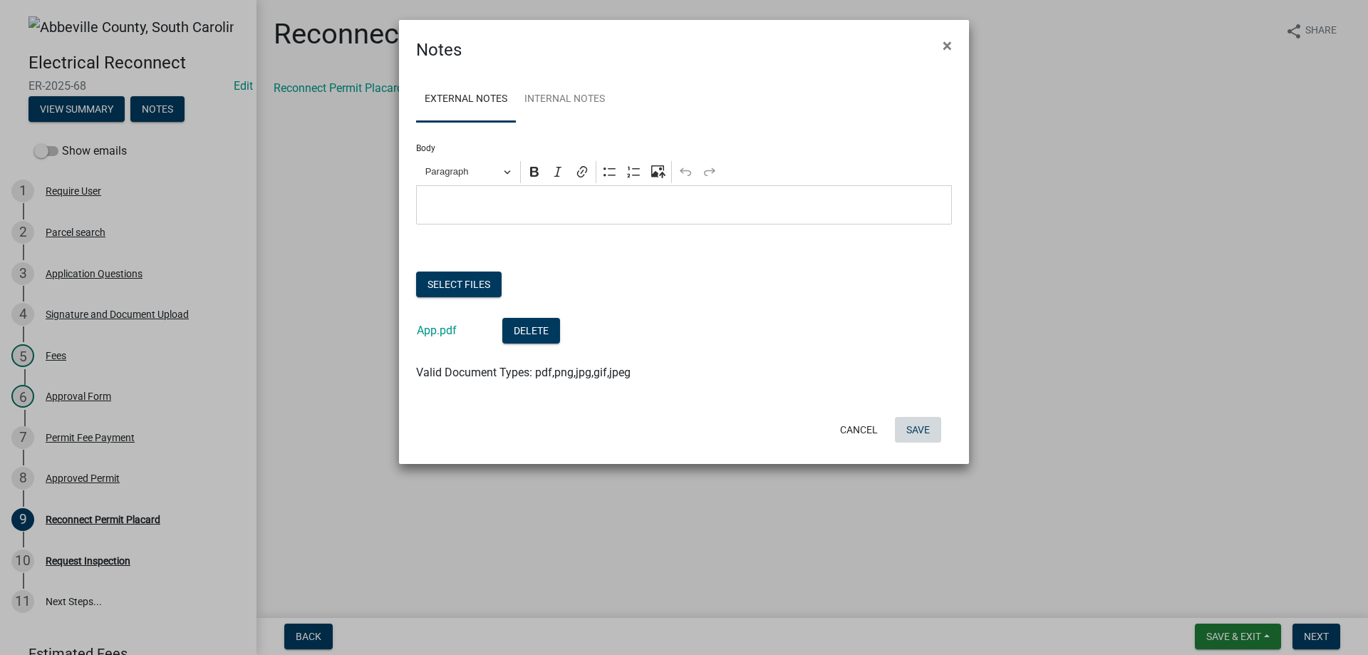
click at [916, 432] on button "Save" at bounding box center [918, 430] width 46 height 26
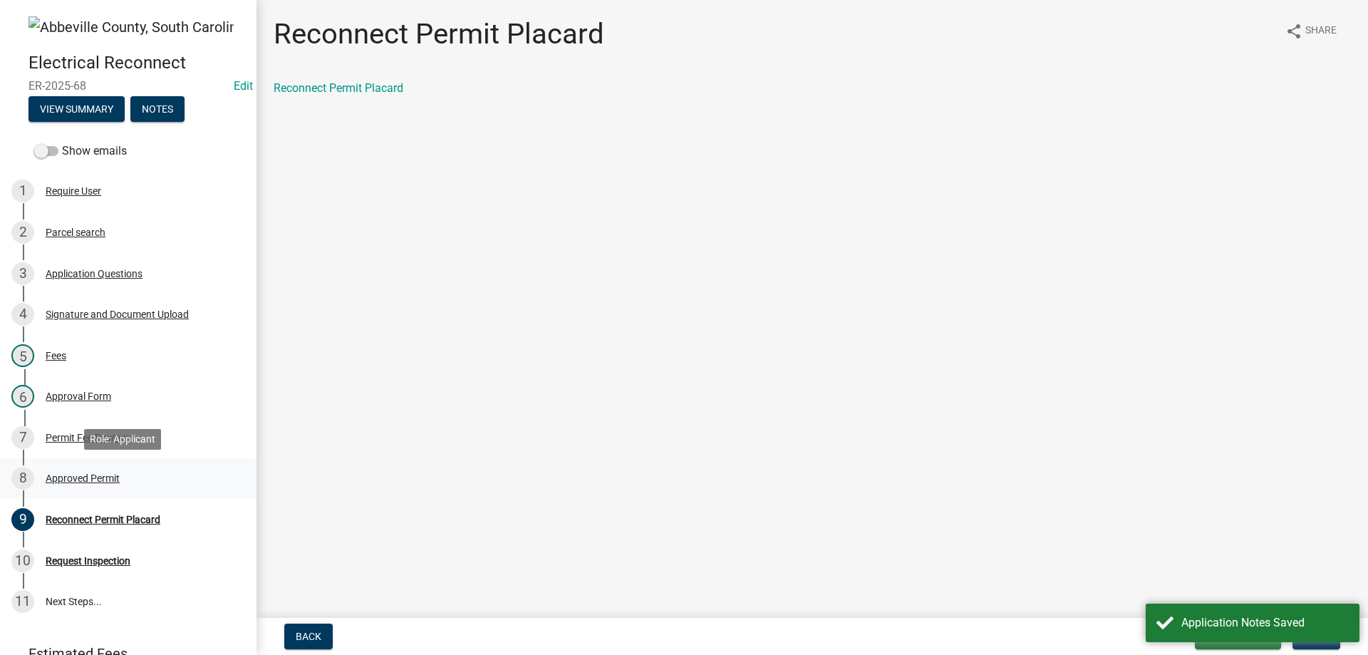
click at [78, 483] on div "Approved Permit" at bounding box center [83, 478] width 74 height 10
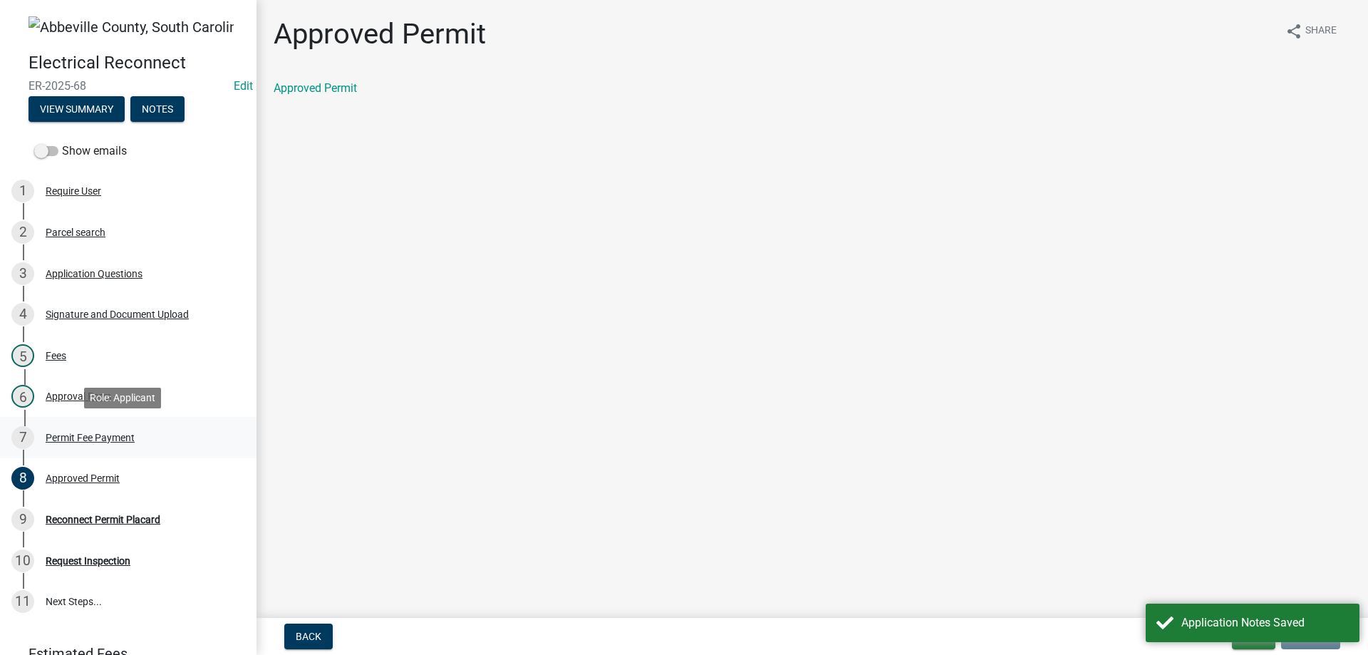
click at [94, 434] on div "Permit Fee Payment" at bounding box center [90, 438] width 89 height 10
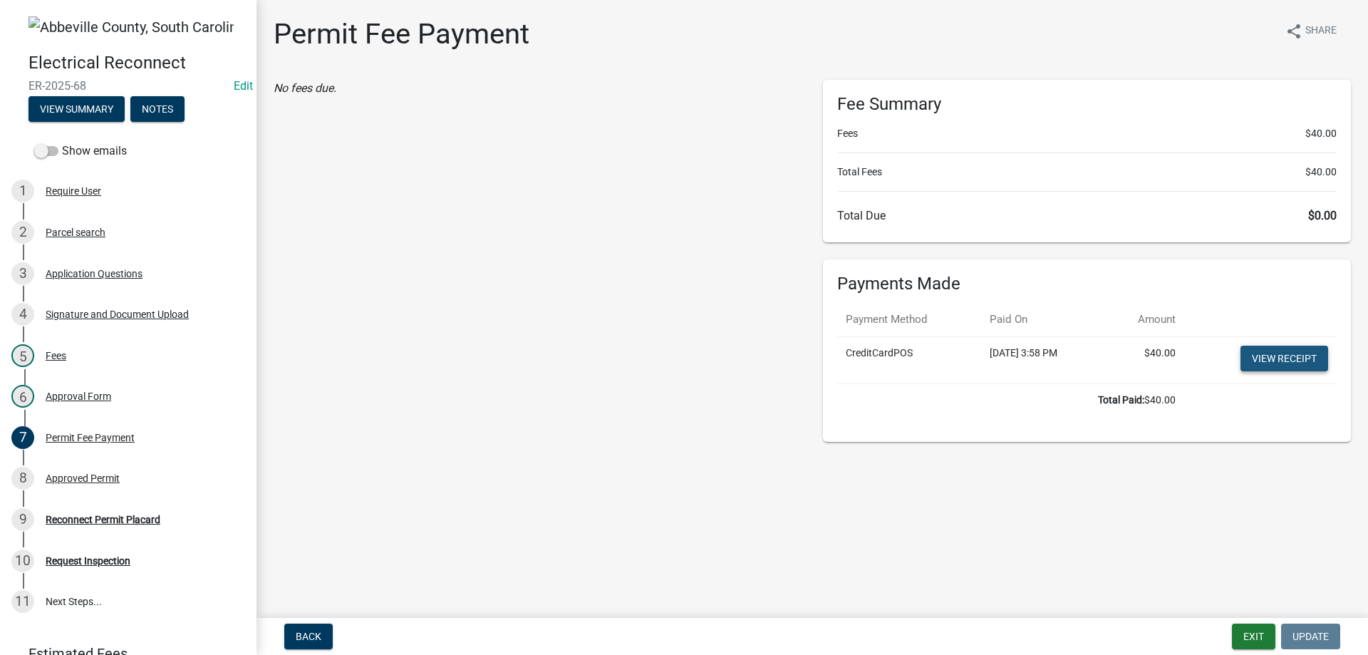
click at [1287, 357] on link "View receipt" at bounding box center [1285, 359] width 88 height 26
click at [1243, 634] on button "Exit" at bounding box center [1253, 637] width 43 height 26
